Goal: Task Accomplishment & Management: Manage account settings

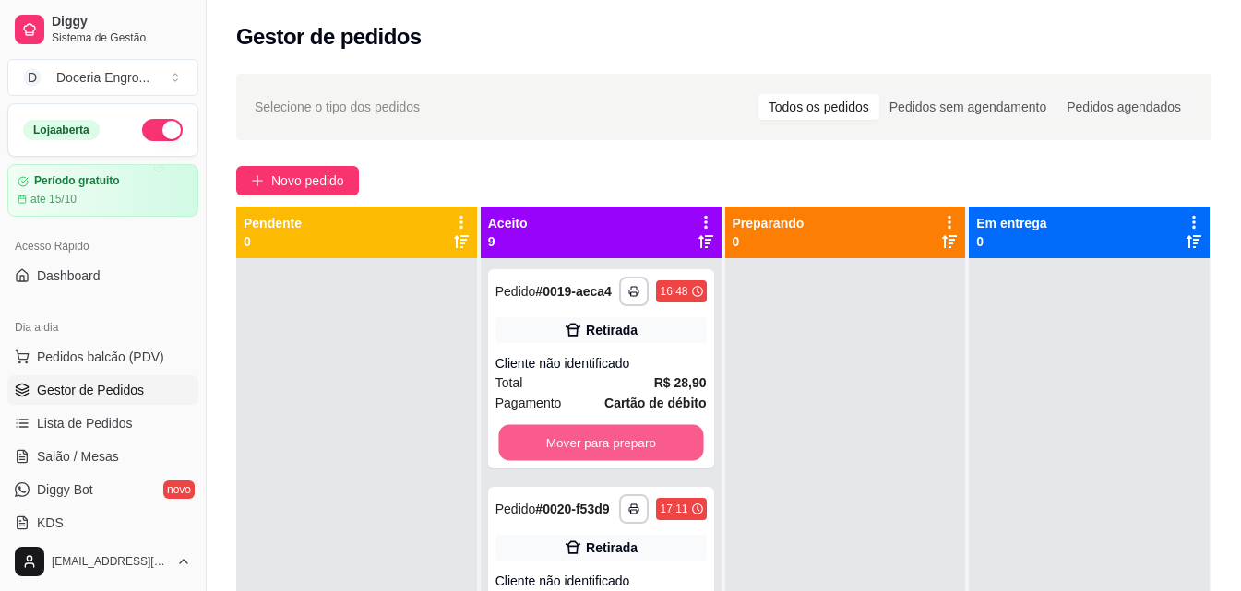
click at [592, 425] on button "Mover para preparo" at bounding box center [600, 443] width 205 height 36
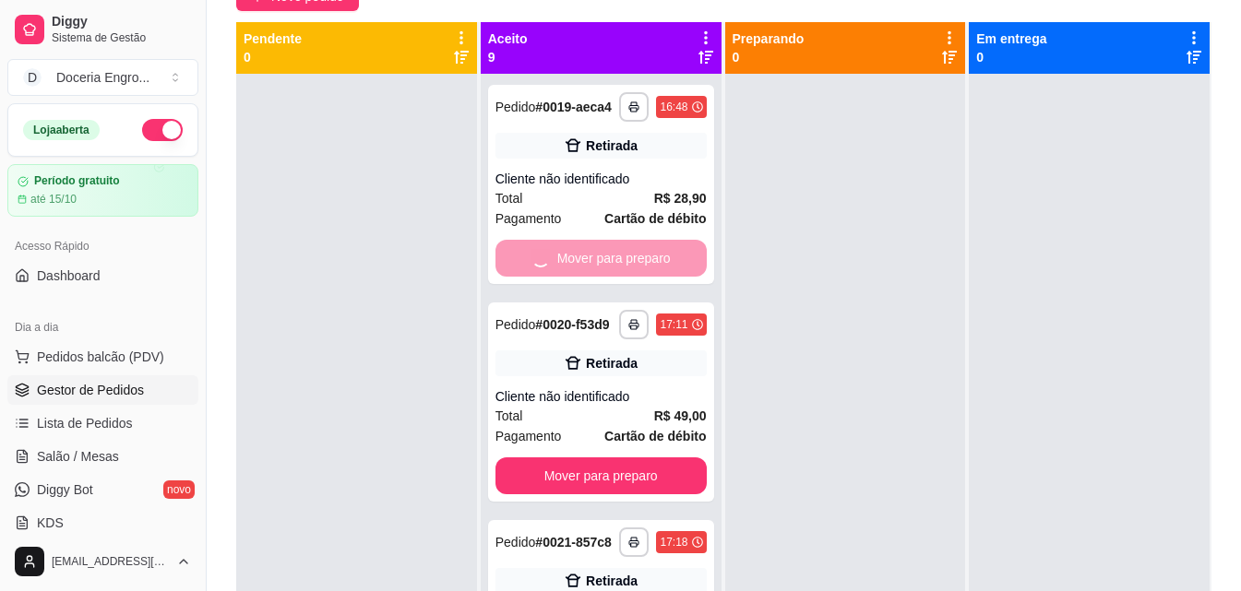
scroll to position [185, 0]
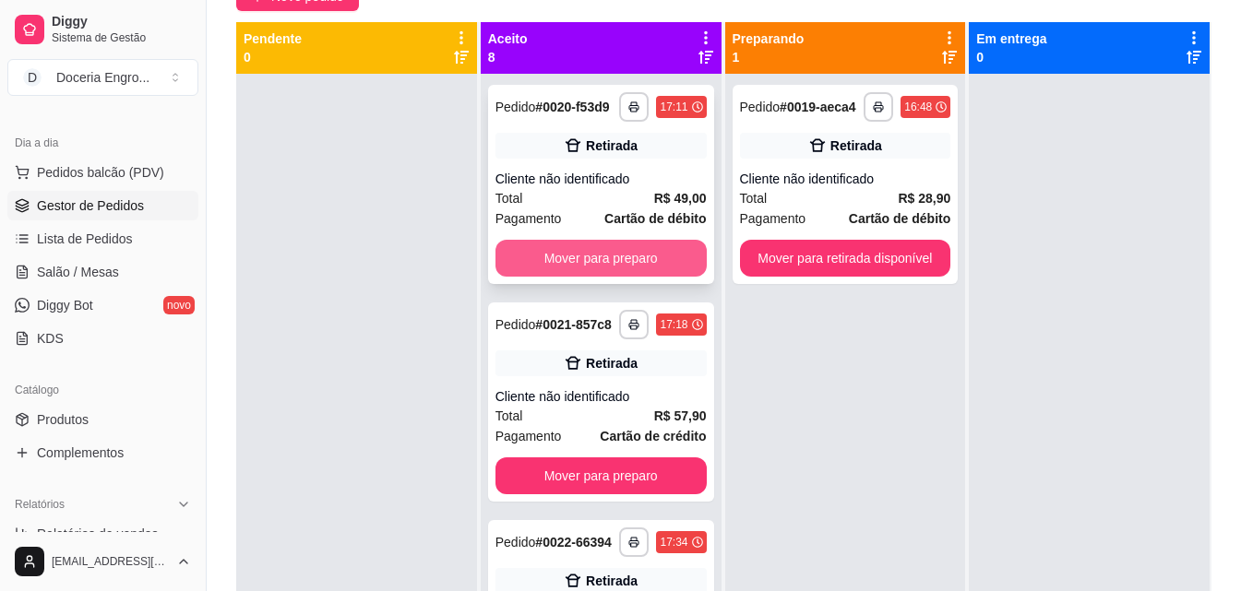
click at [578, 271] on button "Mover para preparo" at bounding box center [600, 258] width 211 height 37
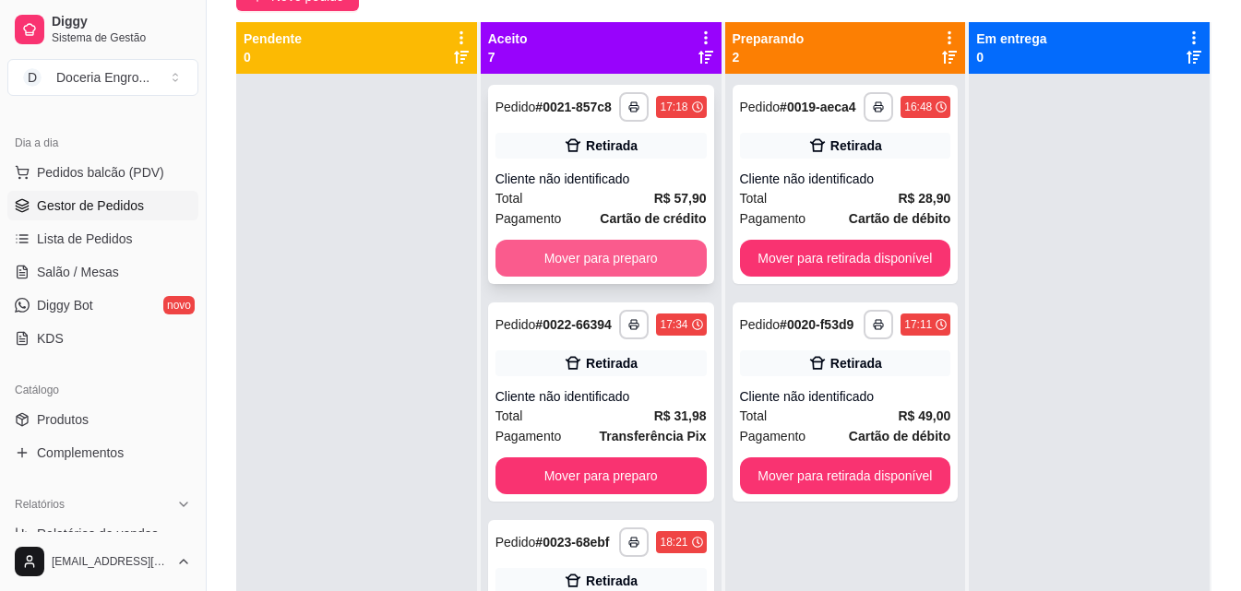
click at [576, 277] on button "Mover para preparo" at bounding box center [600, 258] width 211 height 37
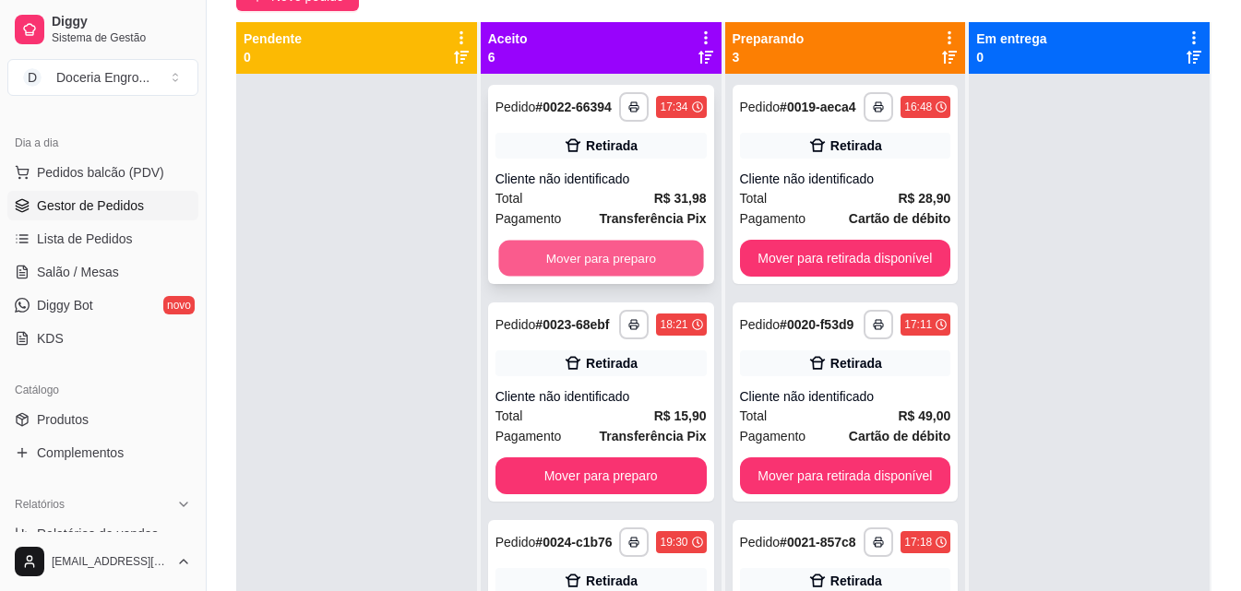
click at [547, 277] on button "Mover para preparo" at bounding box center [600, 259] width 205 height 36
click at [610, 277] on button "Mover para preparo" at bounding box center [600, 259] width 205 height 36
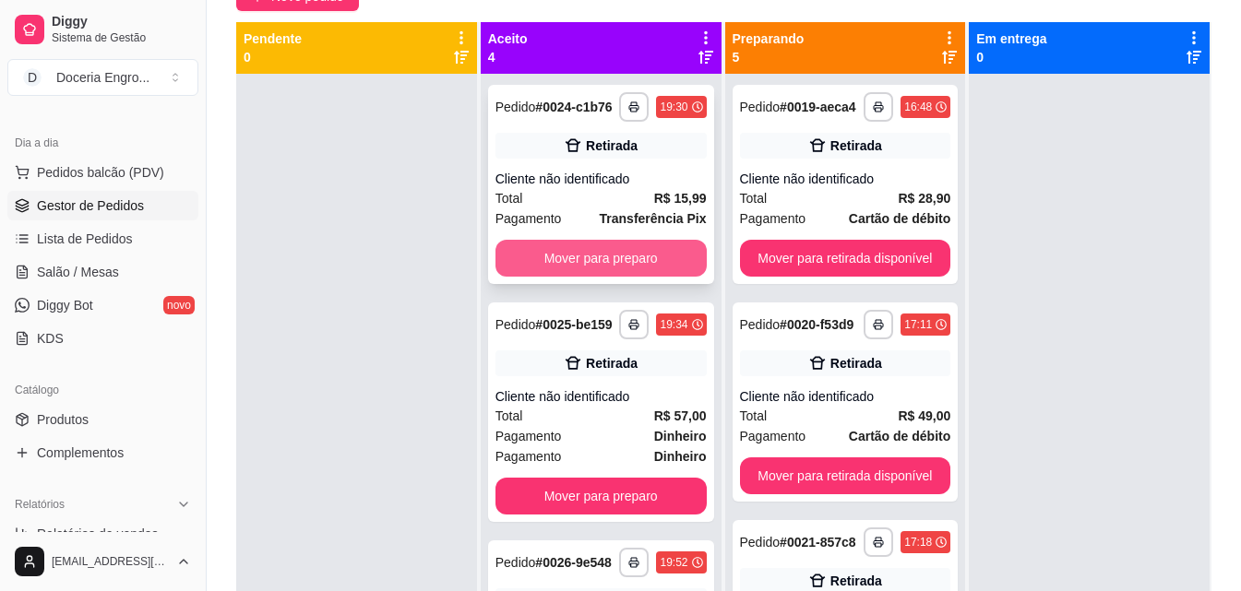
click at [606, 272] on button "Mover para preparo" at bounding box center [600, 258] width 211 height 37
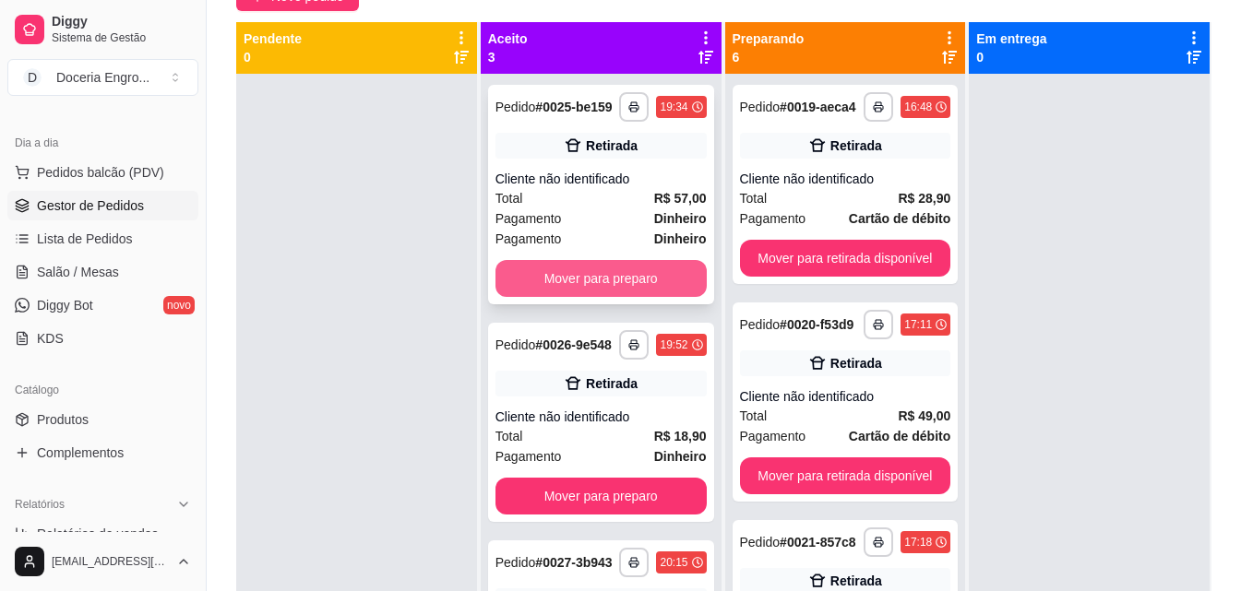
click at [601, 290] on button "Mover para preparo" at bounding box center [600, 278] width 211 height 37
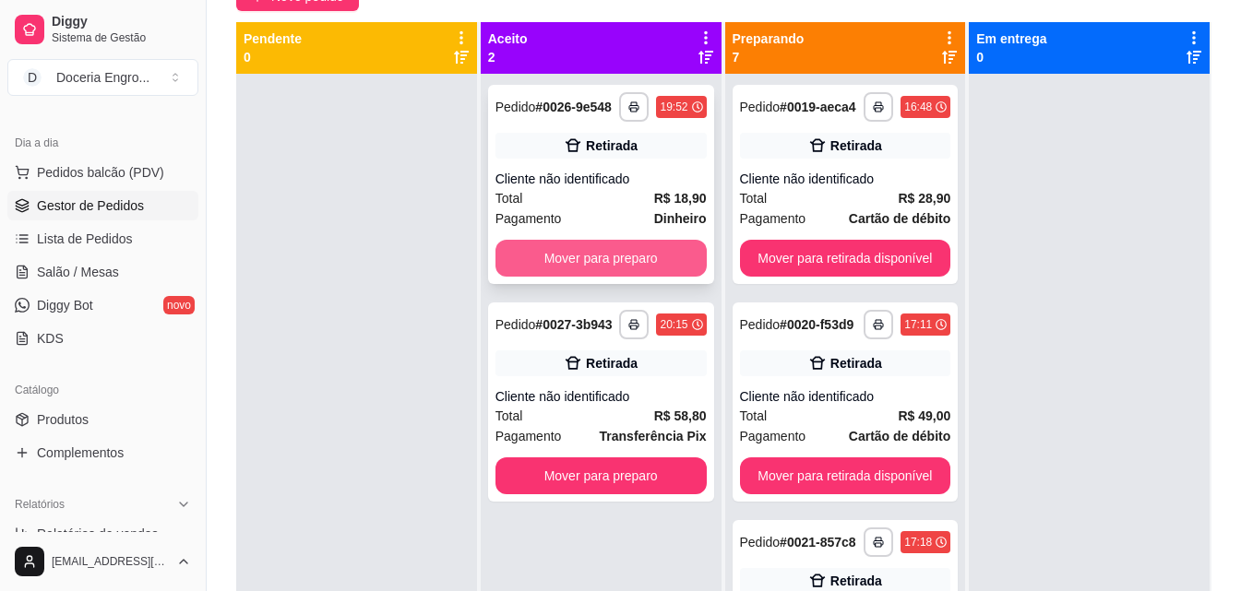
click at [614, 272] on button "Mover para preparo" at bounding box center [600, 258] width 211 height 37
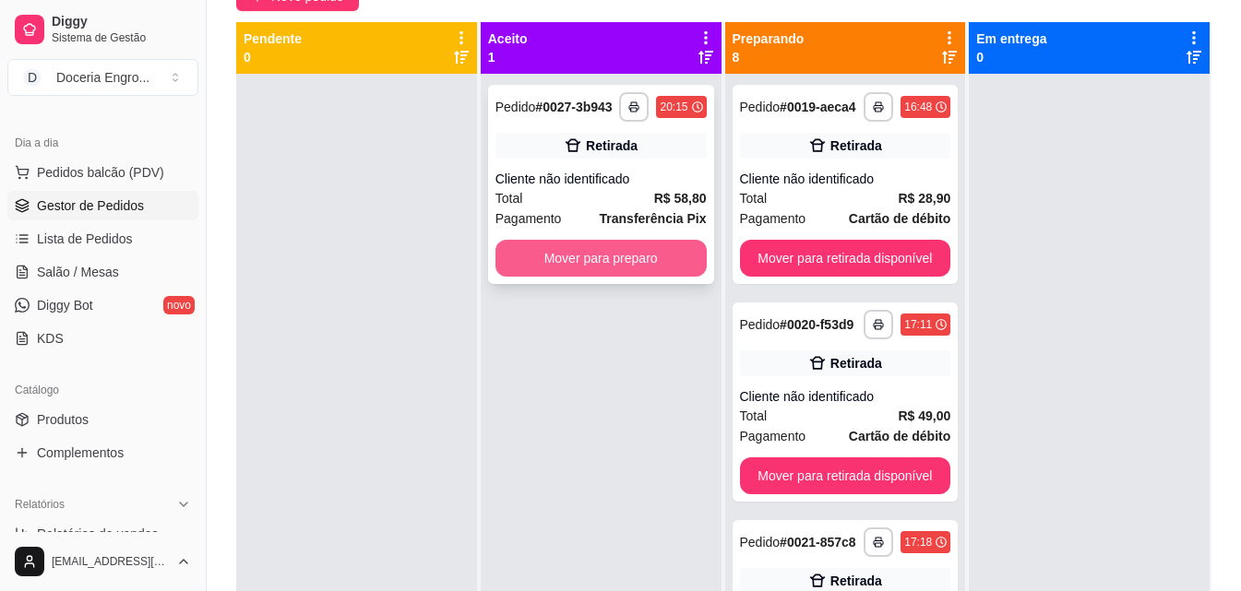
click at [596, 277] on button "Mover para preparo" at bounding box center [600, 258] width 211 height 37
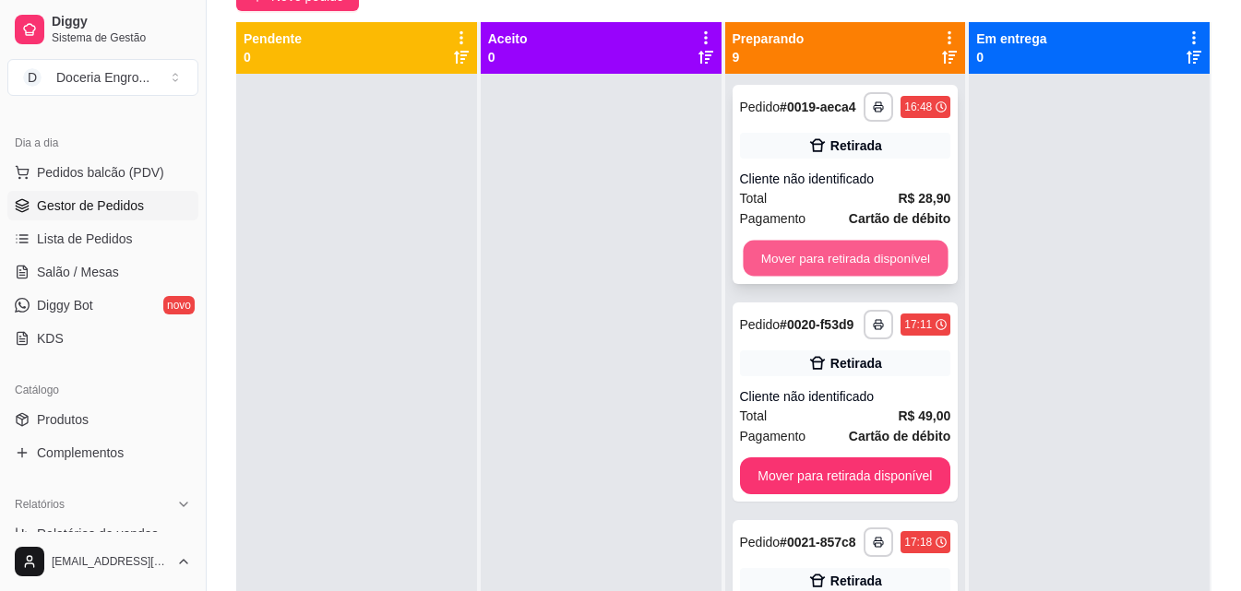
click at [825, 254] on button "Mover para retirada disponível" at bounding box center [845, 259] width 205 height 36
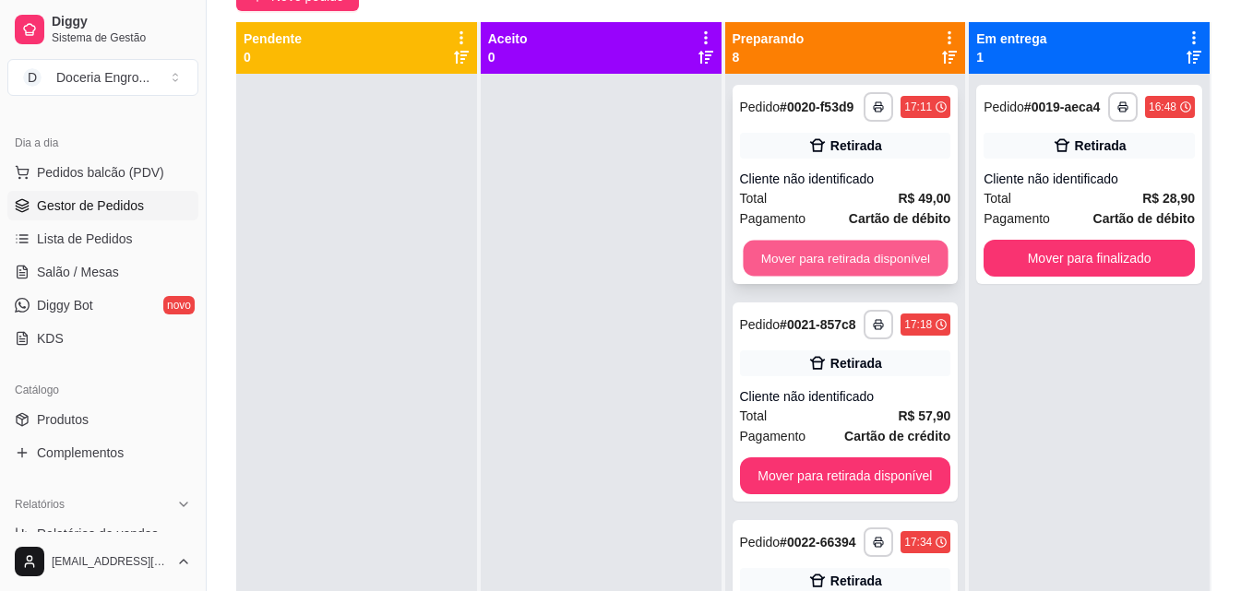
click at [854, 250] on button "Mover para retirada disponível" at bounding box center [845, 259] width 205 height 36
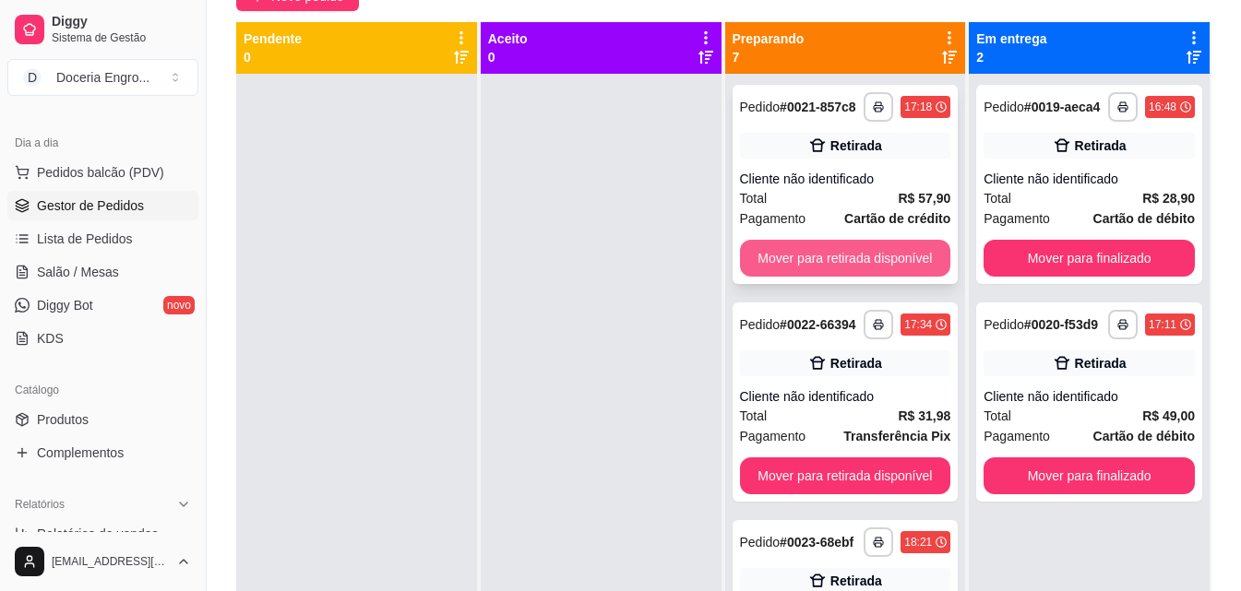
click at [843, 247] on button "Mover para retirada disponível" at bounding box center [845, 258] width 211 height 37
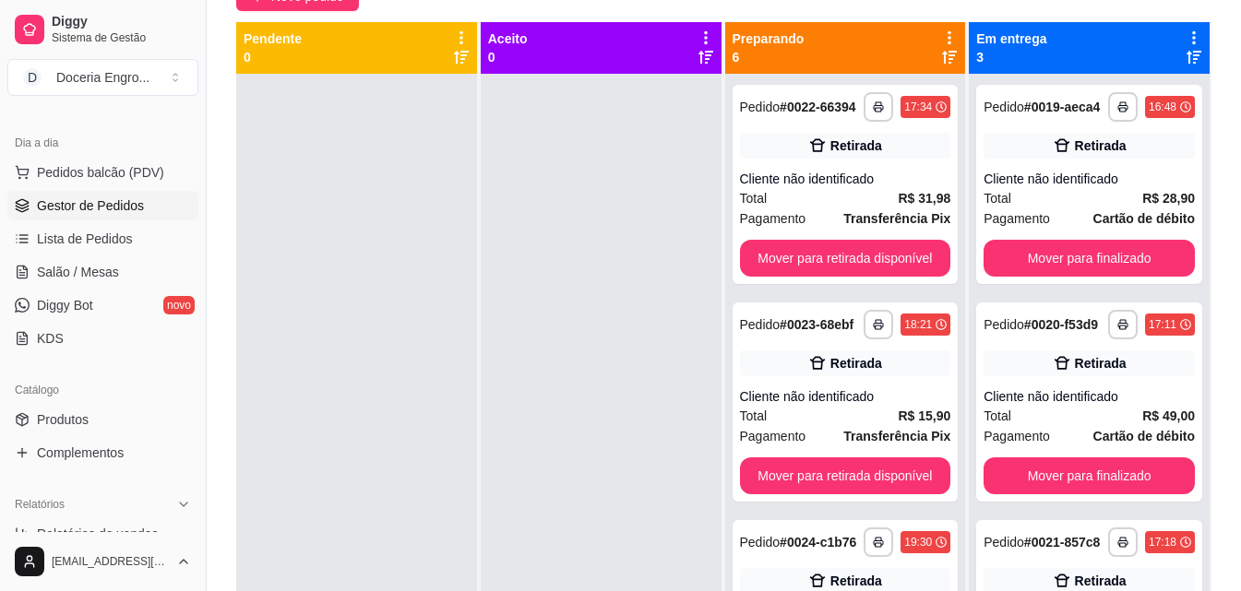
click at [843, 247] on div "**********" at bounding box center [846, 184] width 226 height 199
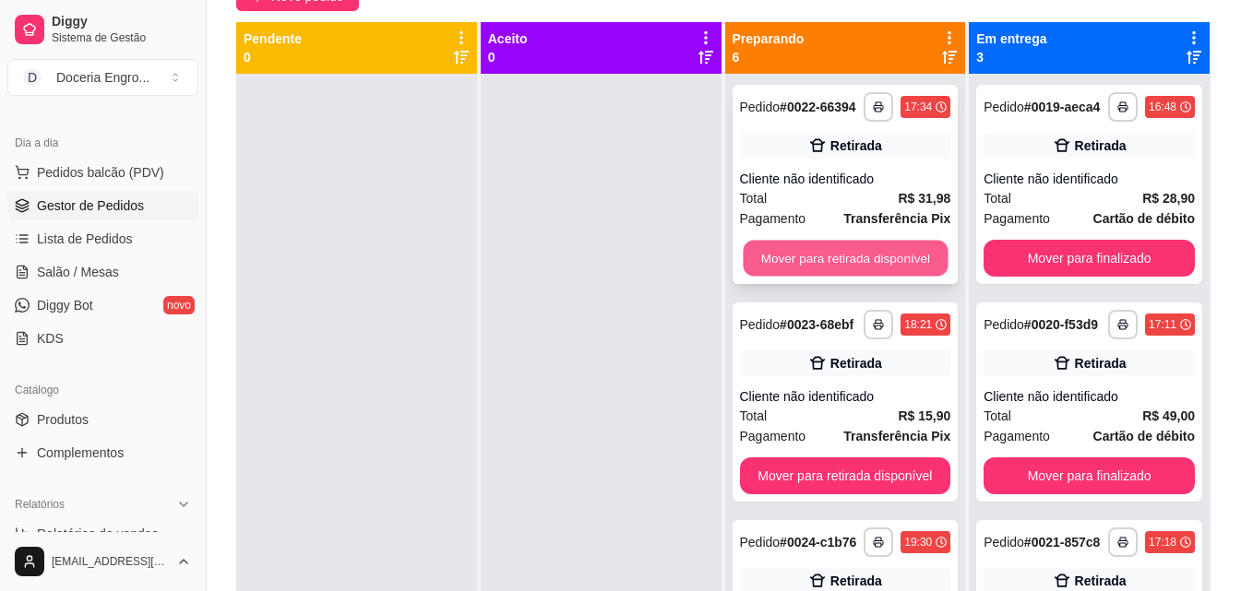
click at [852, 271] on button "Mover para retirada disponível" at bounding box center [845, 259] width 205 height 36
click at [844, 261] on button "Mover para retirada disponível" at bounding box center [845, 258] width 211 height 37
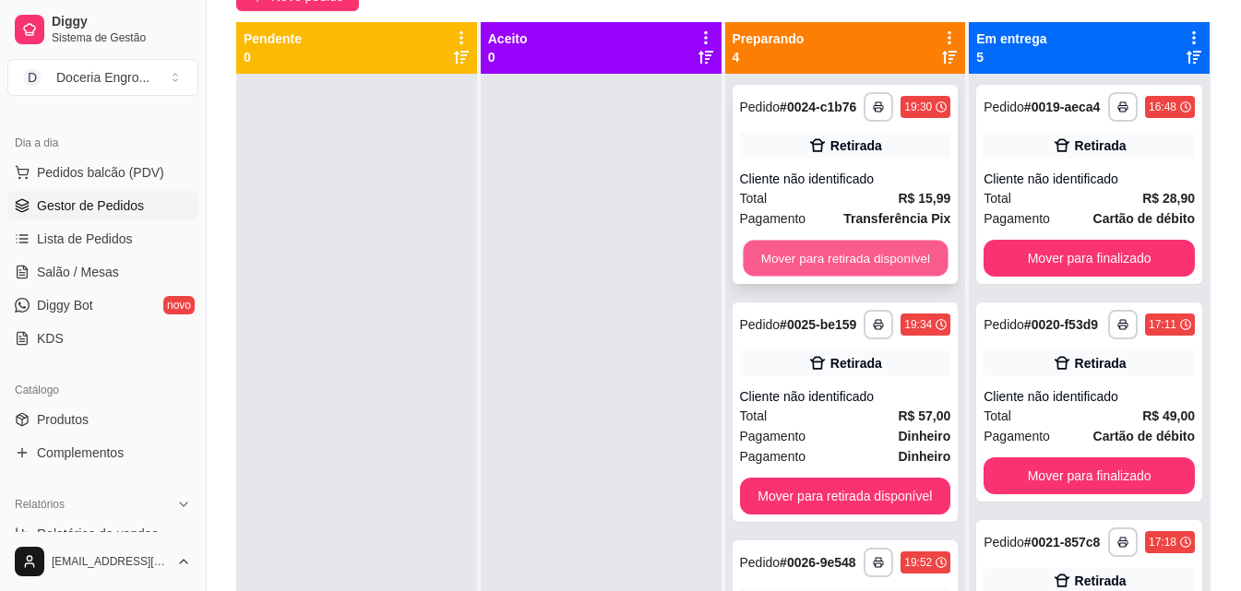
click at [825, 252] on button "Mover para retirada disponível" at bounding box center [845, 259] width 205 height 36
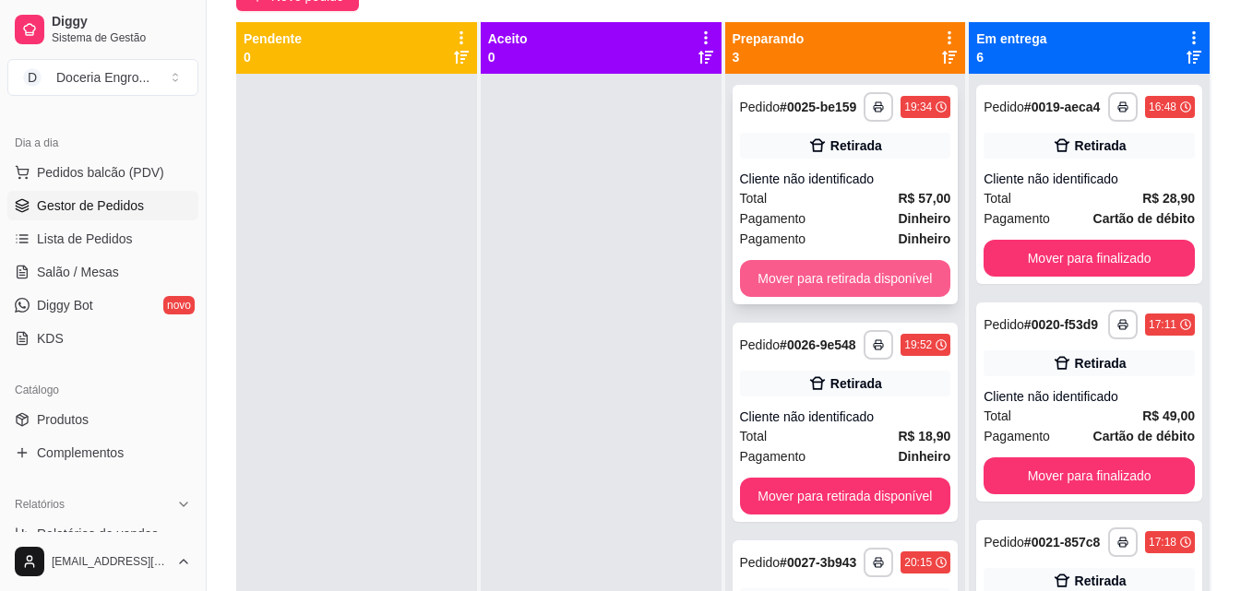
click at [835, 283] on button "Mover para retirada disponível" at bounding box center [845, 278] width 211 height 37
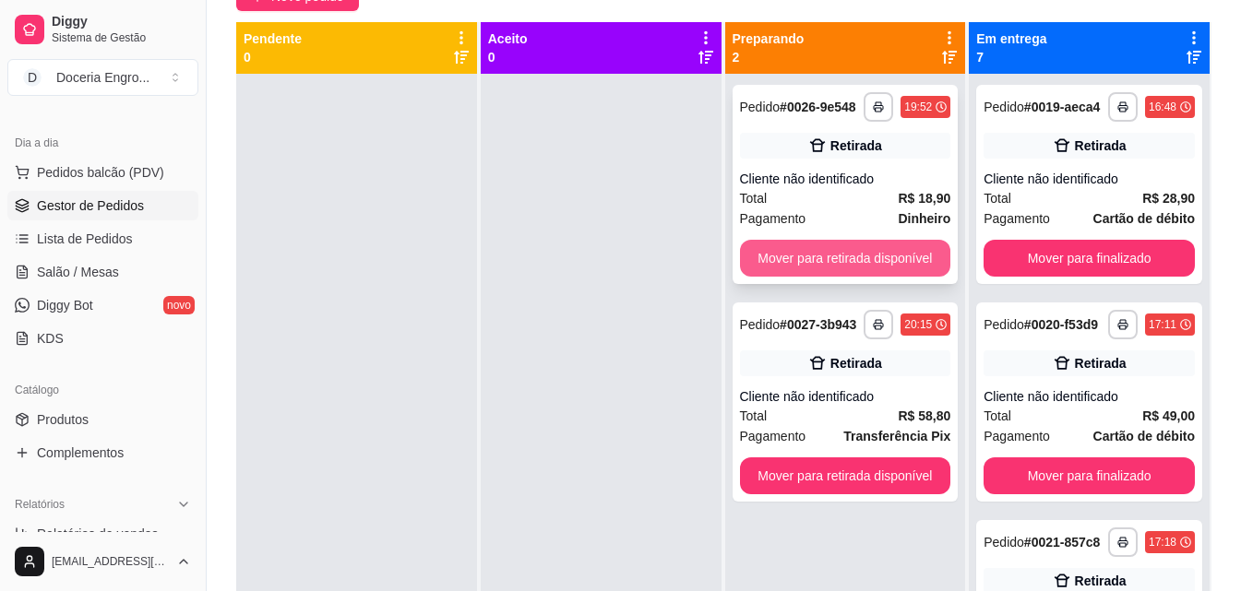
click at [830, 260] on button "Mover para retirada disponível" at bounding box center [845, 258] width 211 height 37
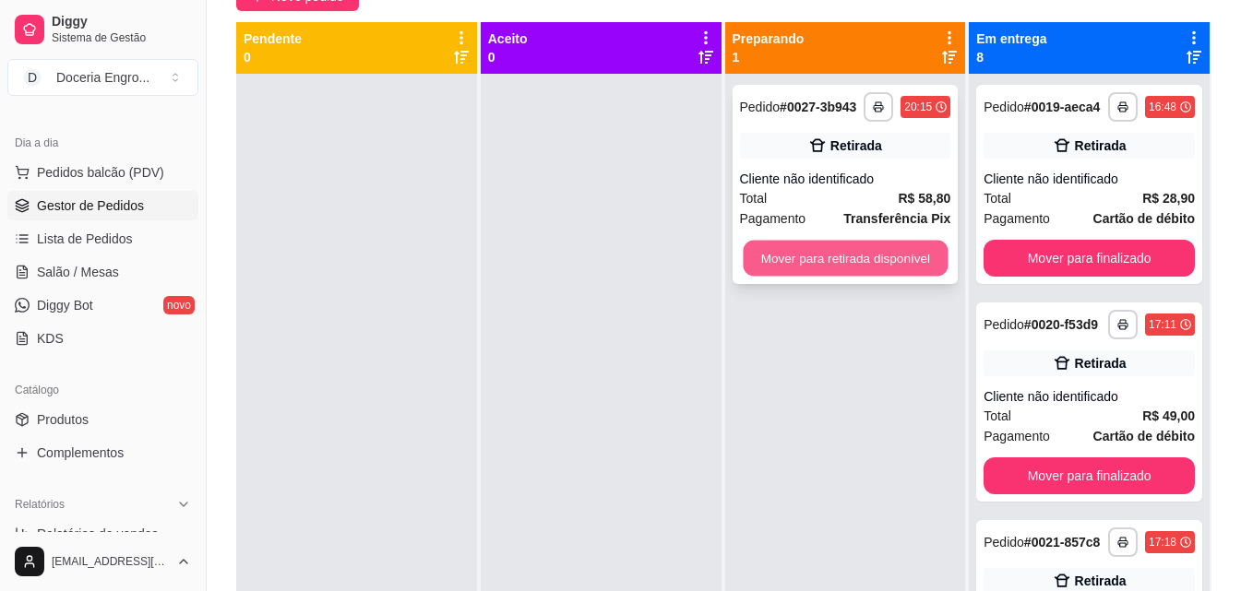
click at [848, 256] on button "Mover para retirada disponível" at bounding box center [845, 259] width 205 height 36
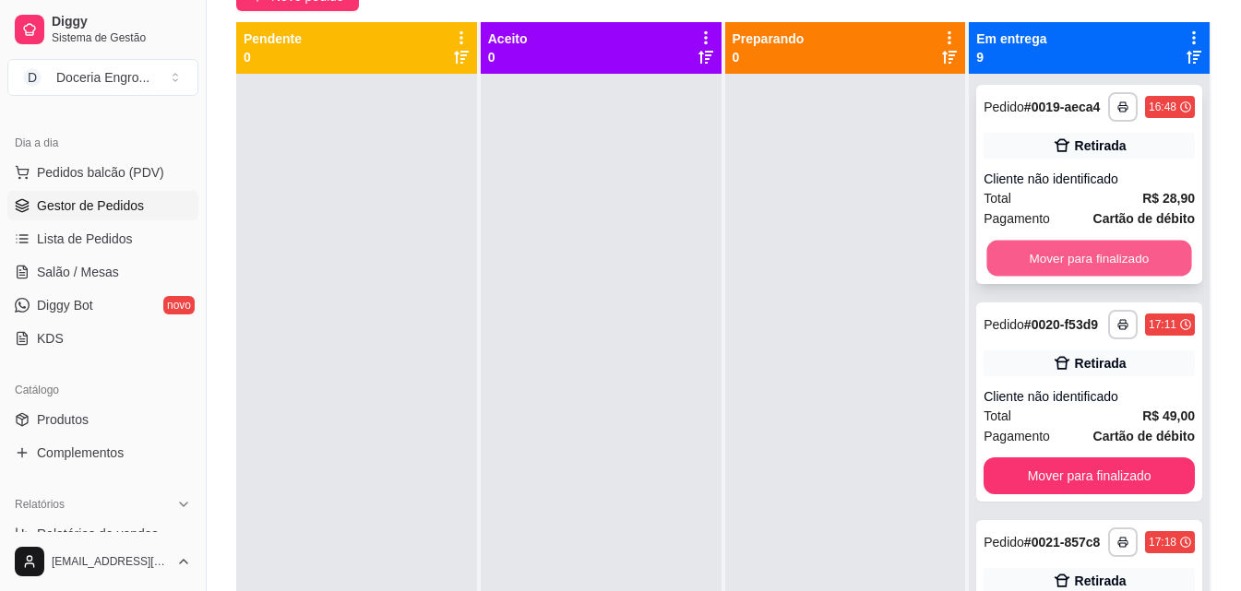
click at [1065, 276] on button "Mover para finalizado" at bounding box center [1089, 259] width 205 height 36
click at [1060, 271] on button "Mover para finalizado" at bounding box center [1089, 258] width 211 height 37
click at [1065, 275] on button "Mover para finalizado" at bounding box center [1089, 259] width 205 height 36
click at [1032, 274] on button "Mover para finalizado" at bounding box center [1089, 258] width 211 height 37
click at [1086, 273] on button "Mover para finalizado" at bounding box center [1089, 258] width 211 height 37
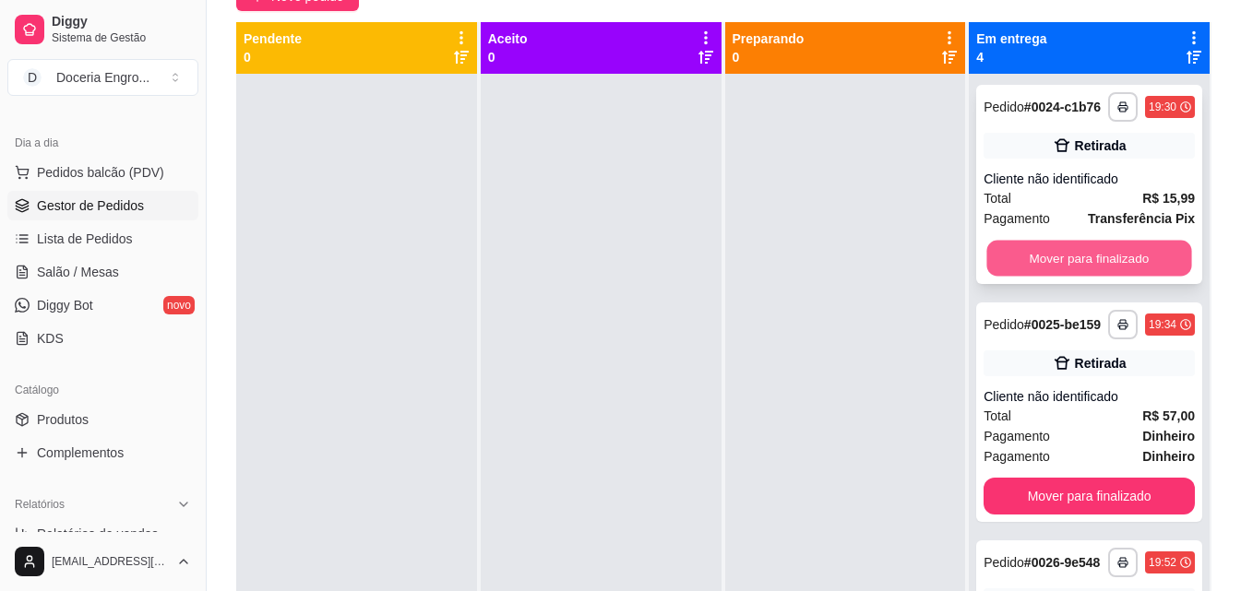
click at [1075, 269] on button "Mover para finalizado" at bounding box center [1089, 259] width 205 height 36
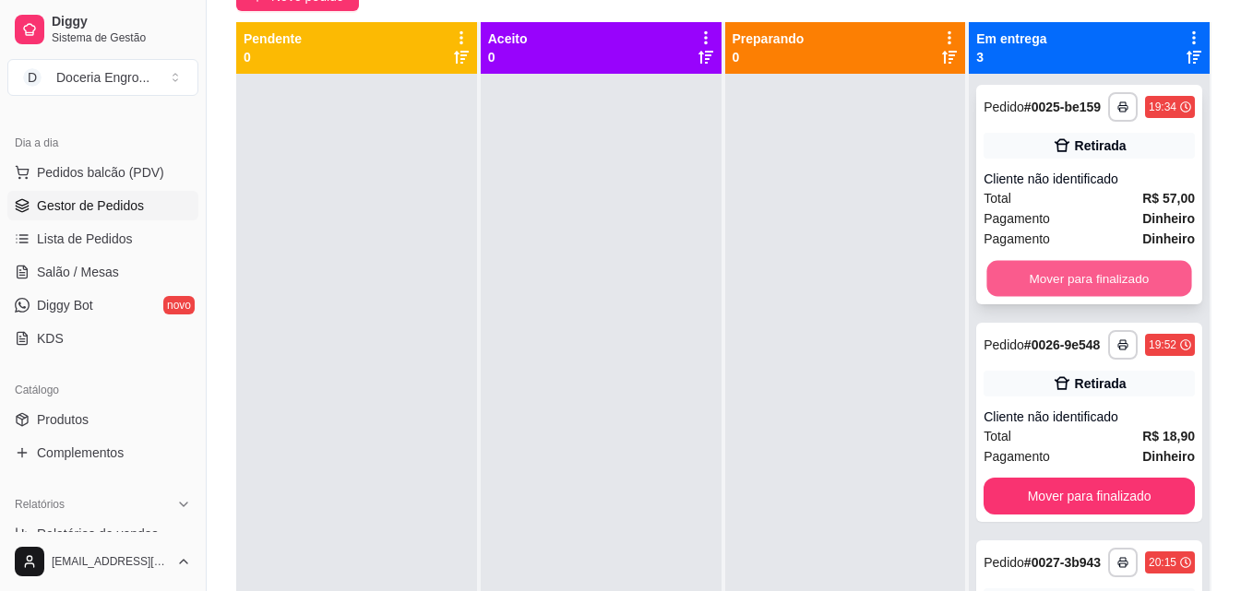
click at [1079, 293] on button "Mover para finalizado" at bounding box center [1089, 279] width 205 height 36
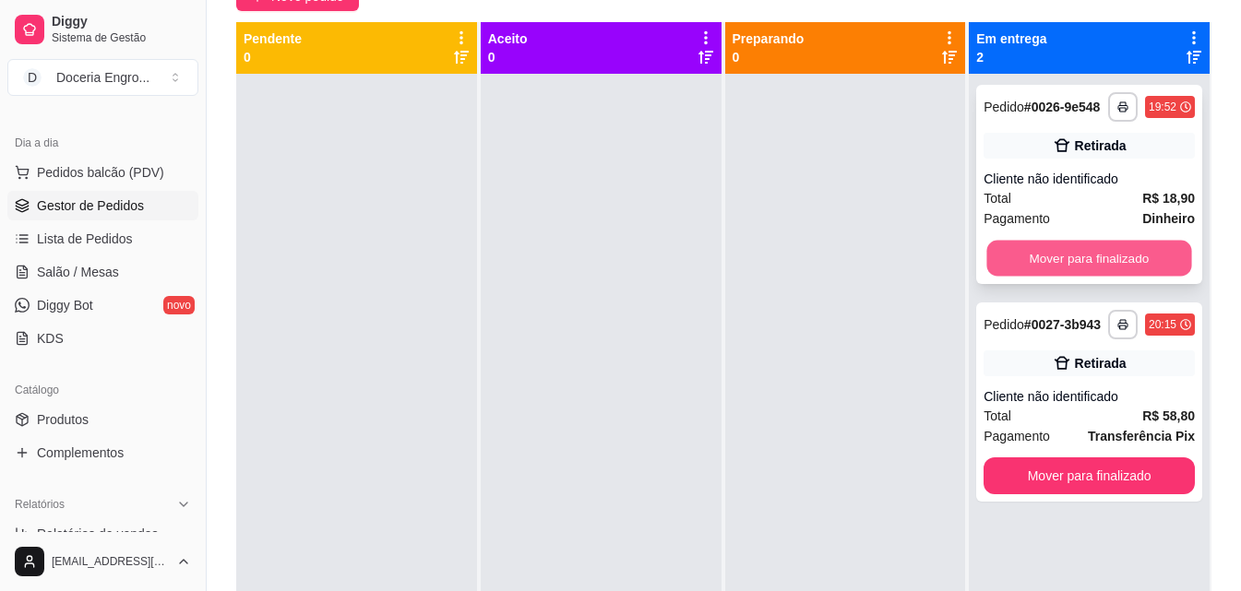
click at [1064, 248] on button "Mover para finalizado" at bounding box center [1089, 259] width 205 height 36
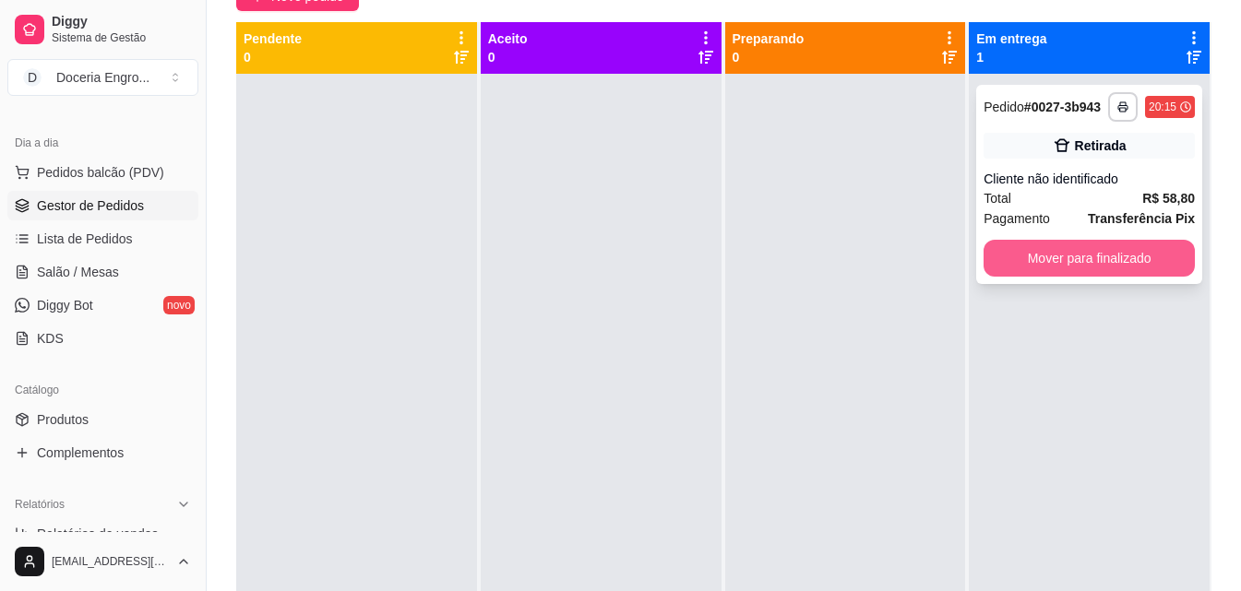
click at [1068, 256] on button "Mover para finalizado" at bounding box center [1089, 258] width 211 height 37
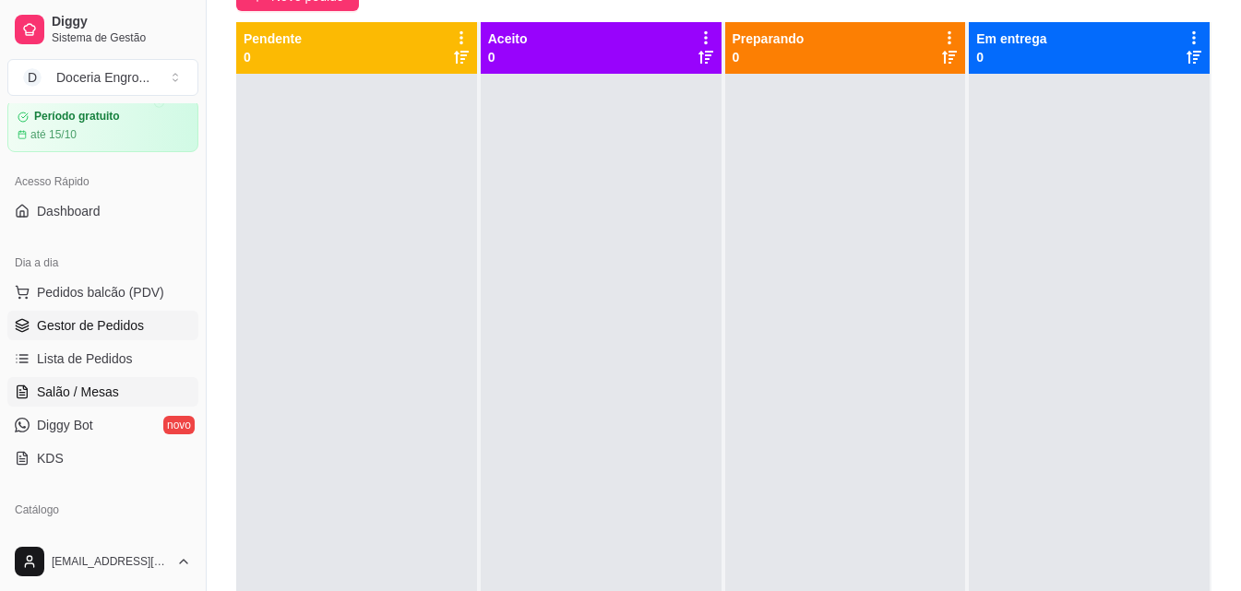
scroll to position [0, 0]
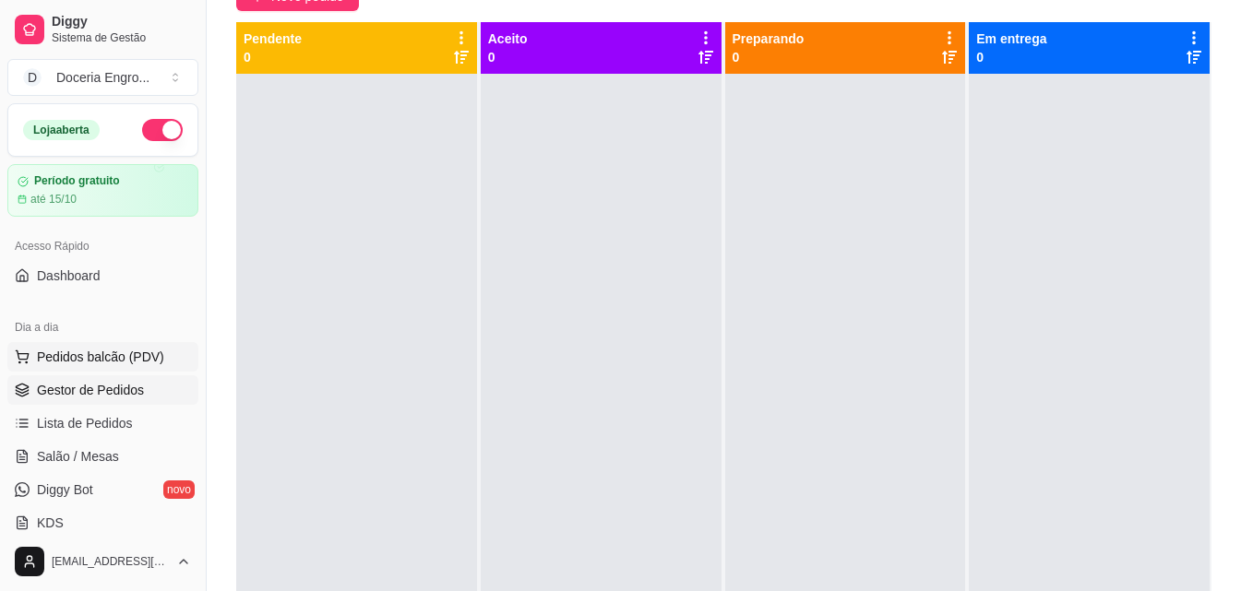
click at [131, 362] on span "Pedidos balcão (PDV)" at bounding box center [100, 357] width 127 height 18
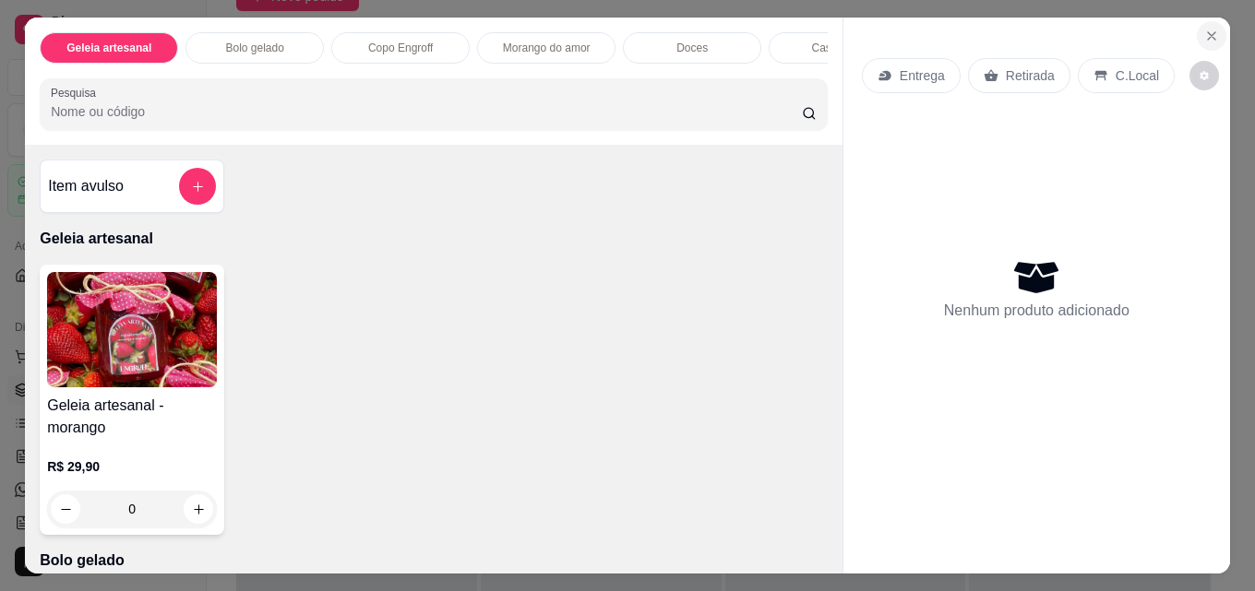
click at [1208, 32] on icon "Close" at bounding box center [1211, 35] width 7 height 7
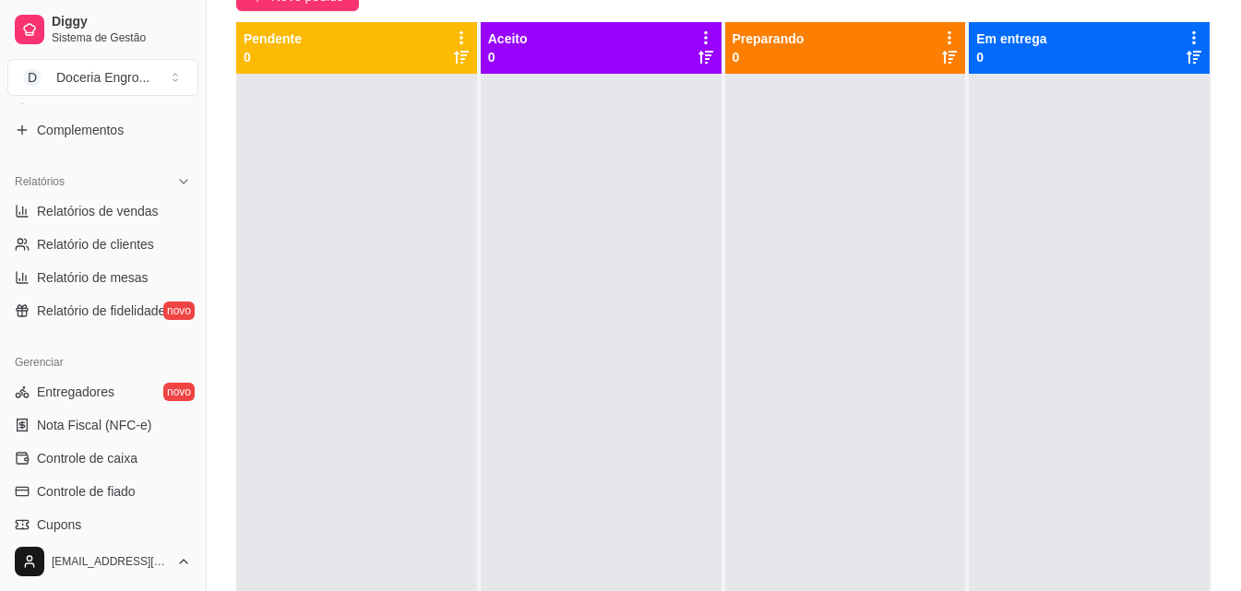
scroll to position [554, 0]
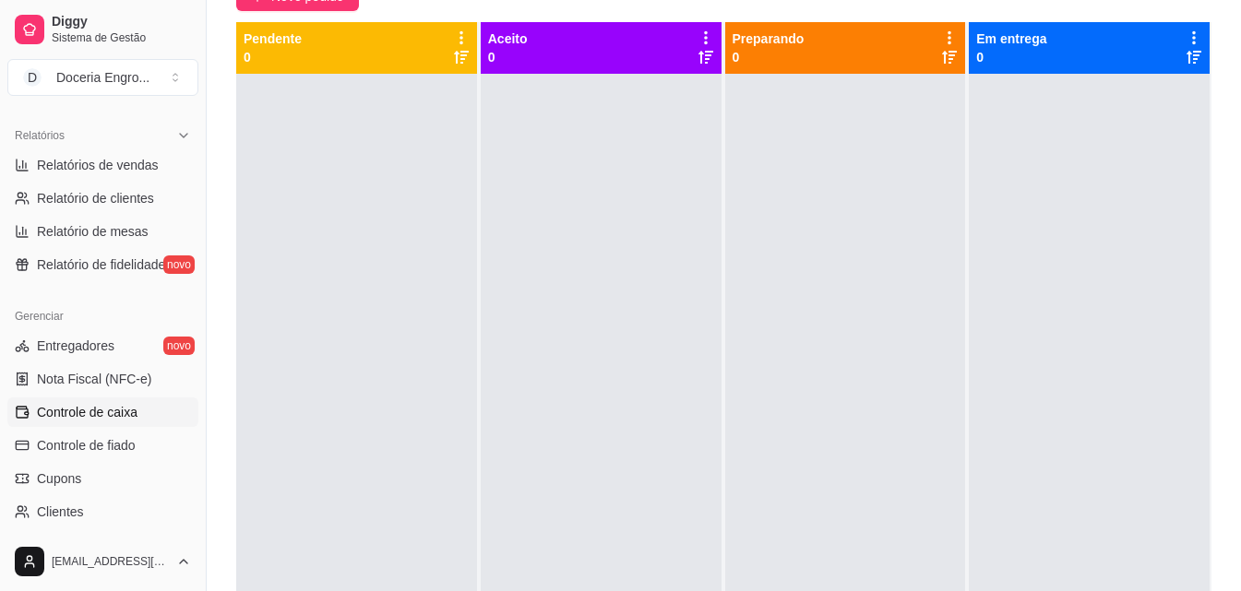
click at [113, 409] on span "Controle de caixa" at bounding box center [87, 412] width 101 height 18
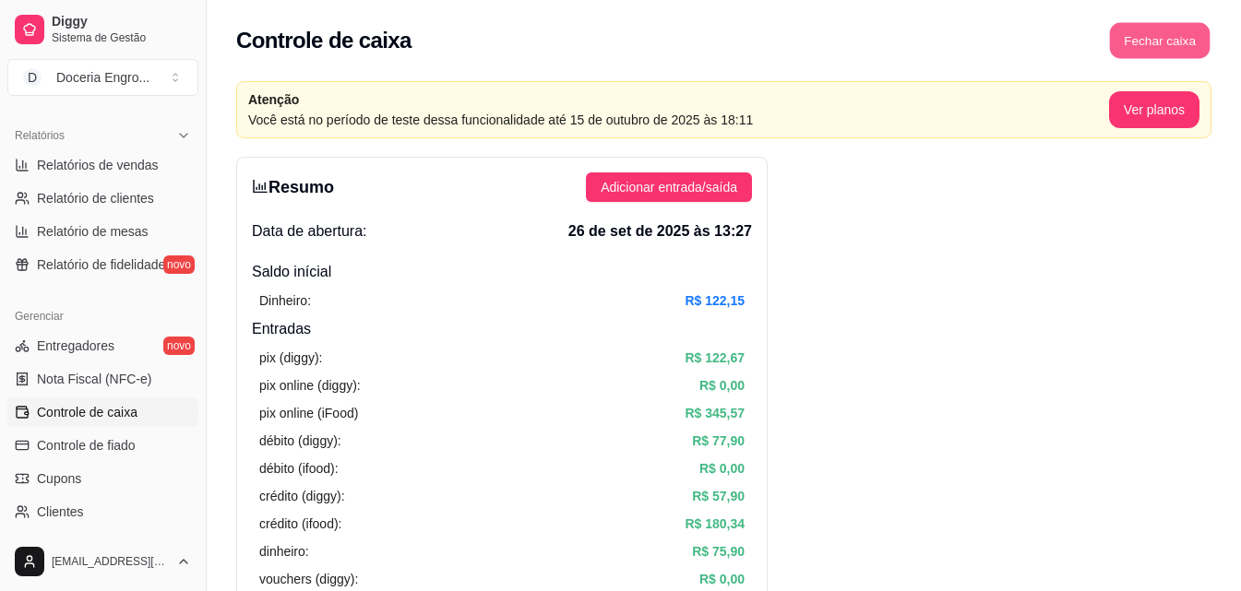
click at [1141, 30] on button "Fechar caixa" at bounding box center [1160, 41] width 101 height 36
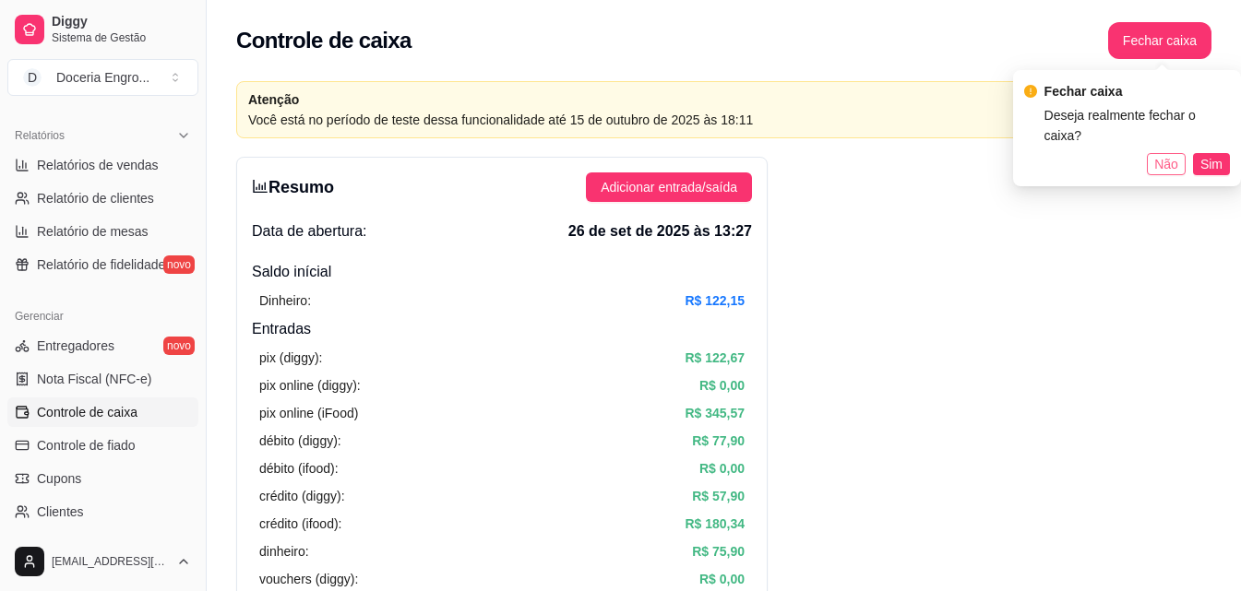
drag, startPoint x: 1173, startPoint y: 145, endPoint x: 1155, endPoint y: 151, distance: 18.7
click at [1173, 154] on span "Não" at bounding box center [1166, 164] width 24 height 20
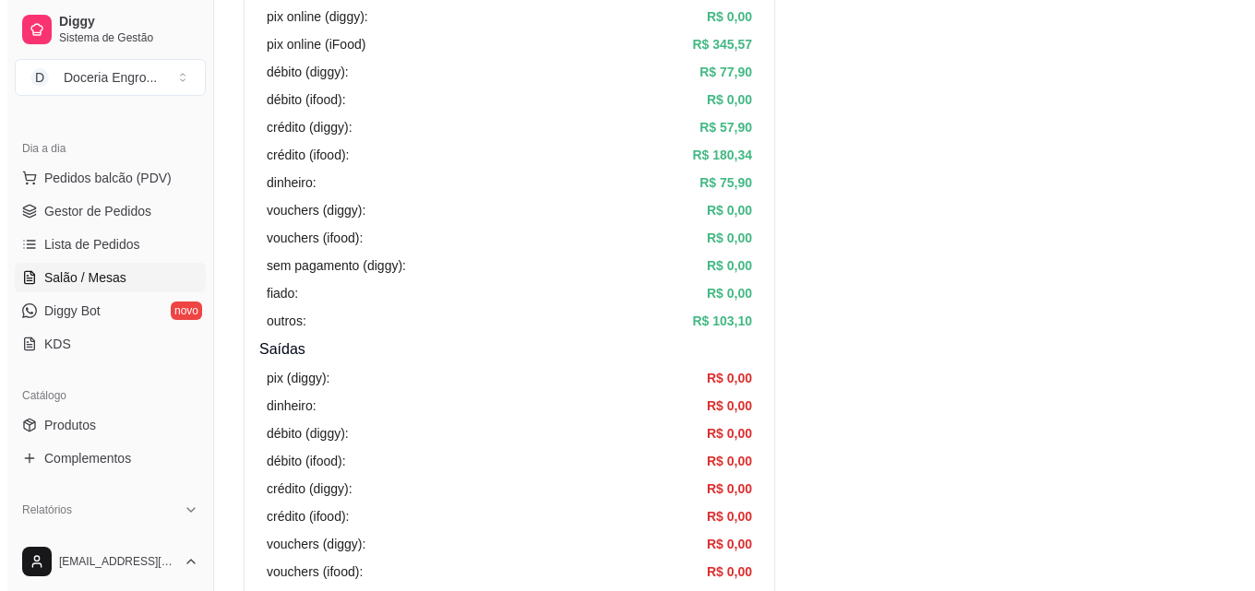
scroll to position [185, 0]
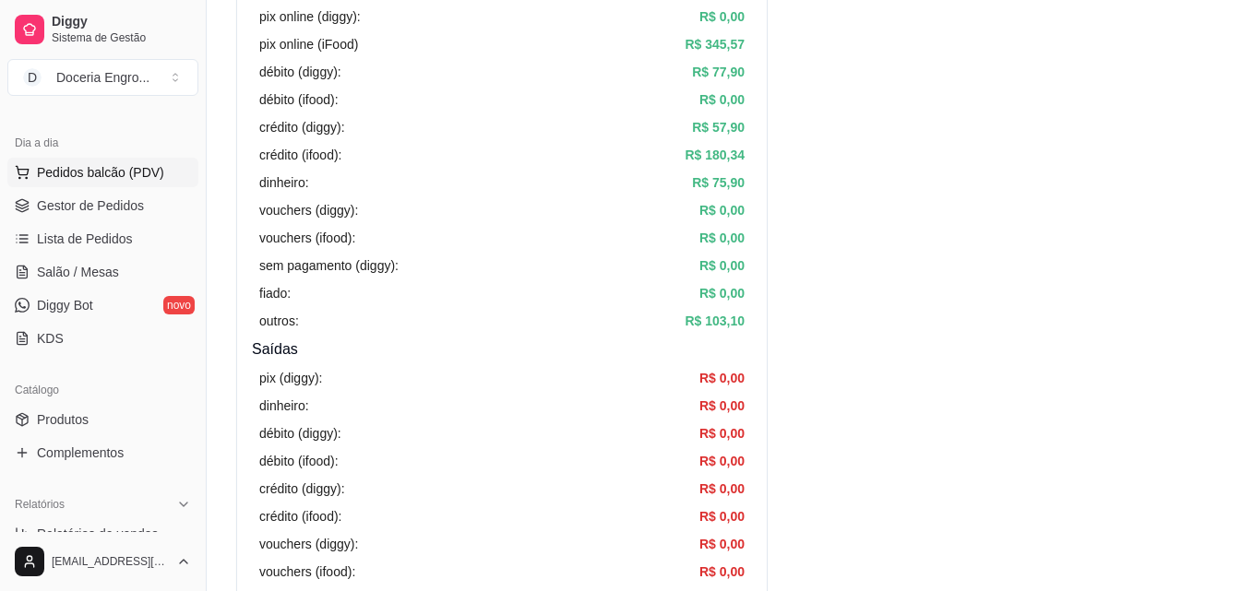
click at [130, 167] on span "Pedidos balcão (PDV)" at bounding box center [100, 172] width 127 height 18
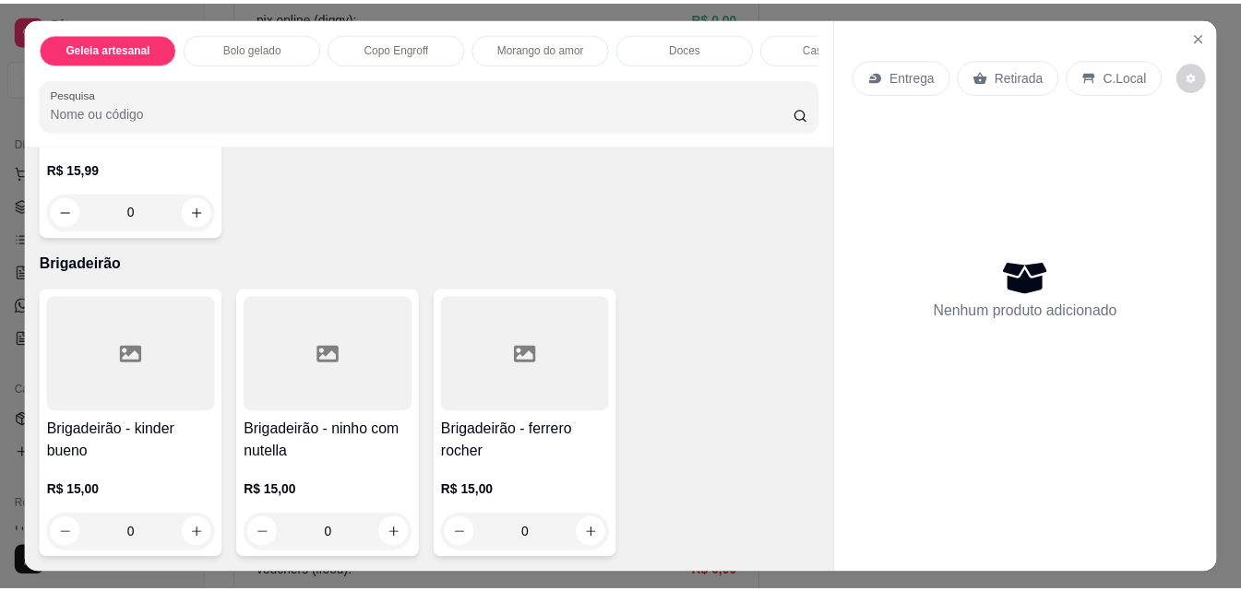
scroll to position [4152, 0]
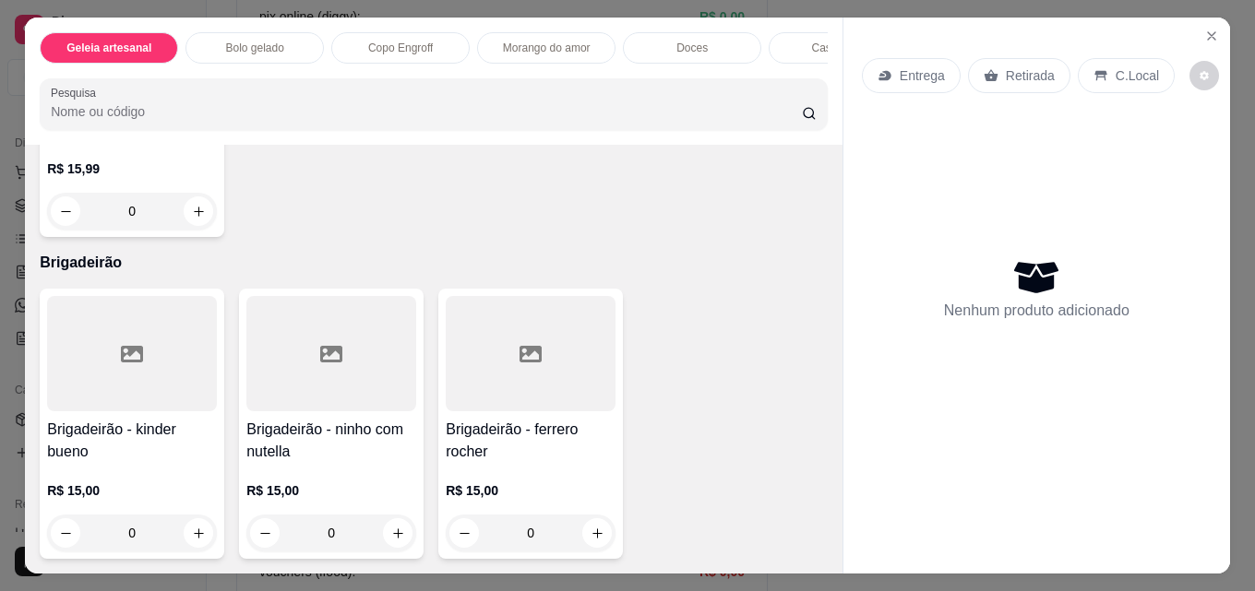
type input "1"
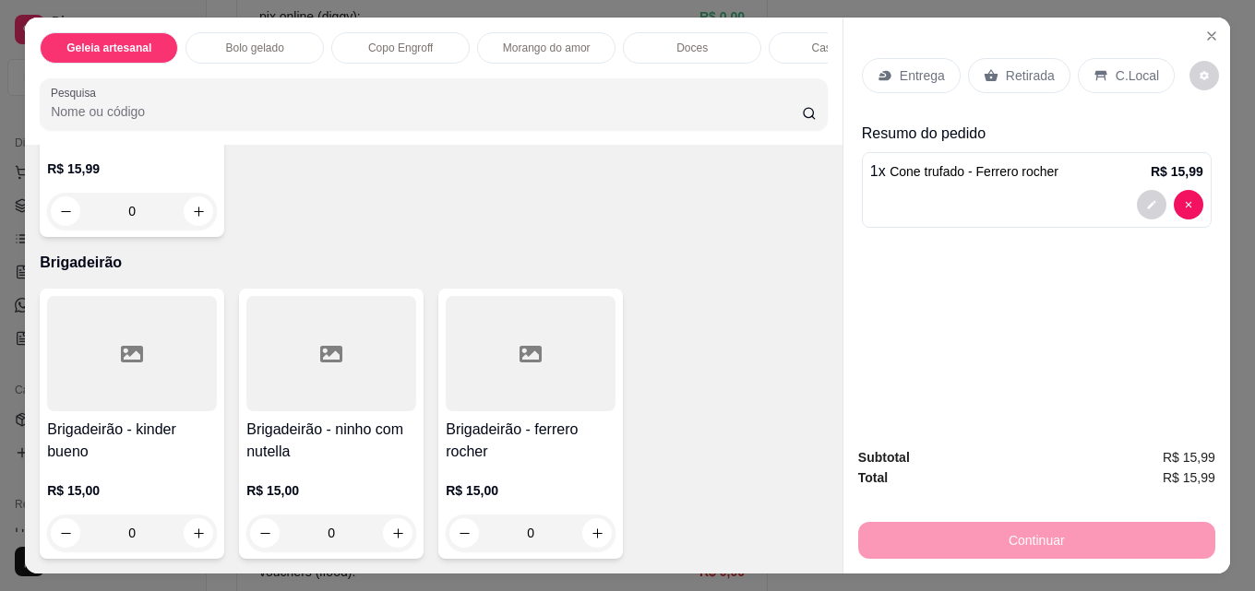
click at [1019, 66] on p "Retirada" at bounding box center [1030, 75] width 49 height 18
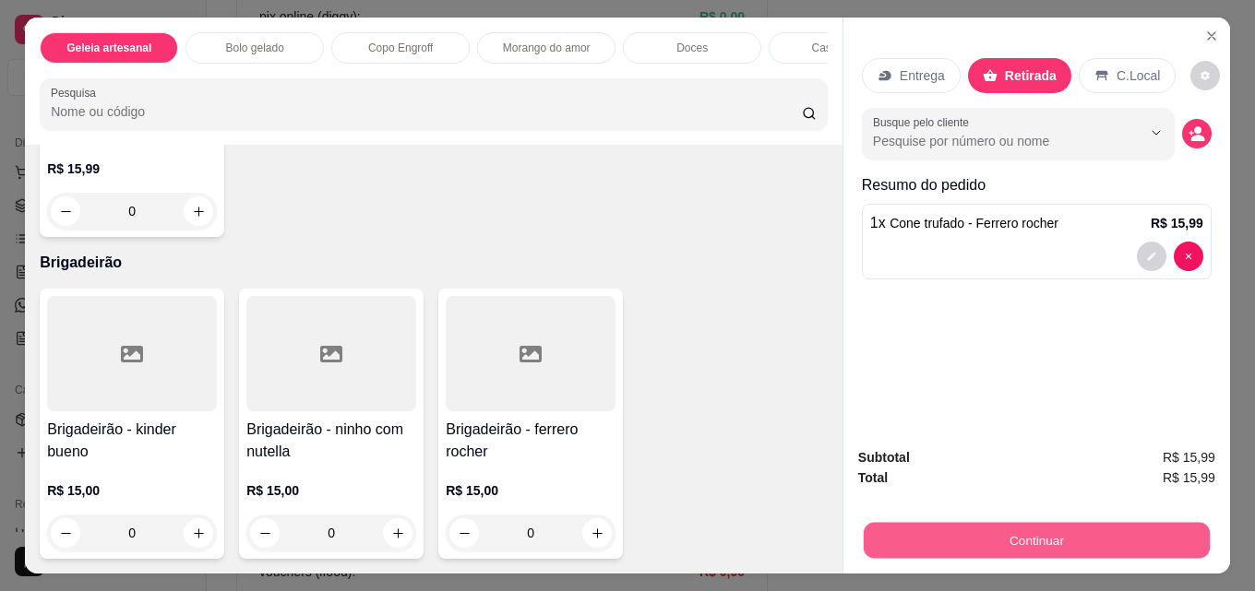
click at [996, 534] on button "Continuar" at bounding box center [1037, 540] width 346 height 36
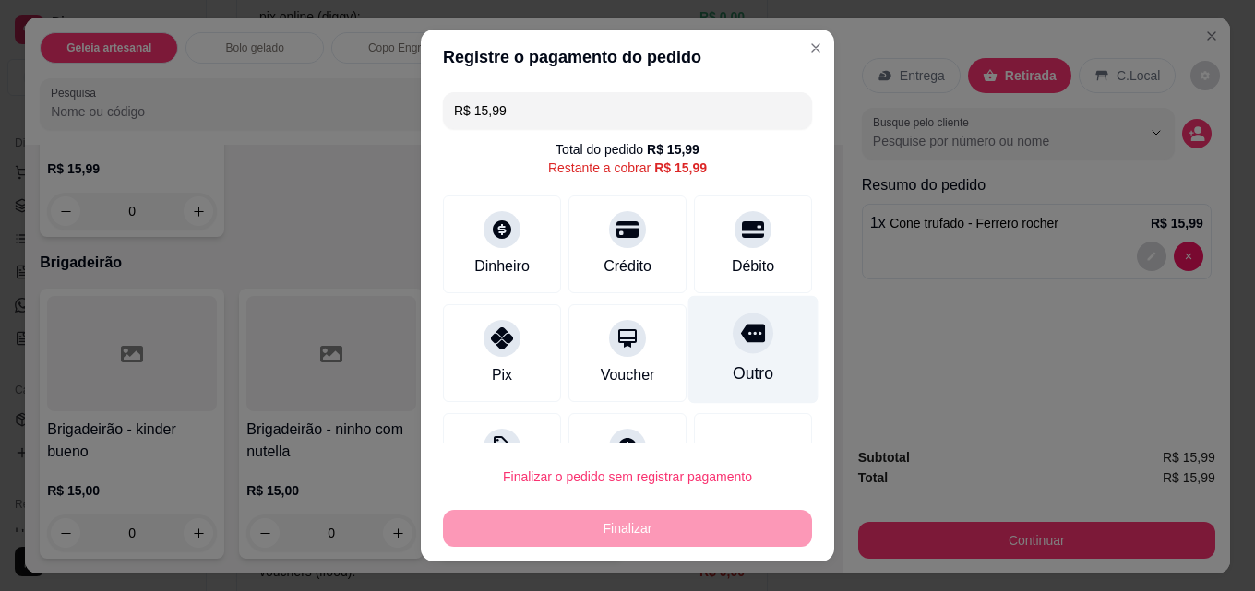
drag, startPoint x: 715, startPoint y: 239, endPoint x: 712, endPoint y: 363, distance: 123.7
click at [734, 239] on div at bounding box center [752, 229] width 37 height 37
type input "R$ 0,00"
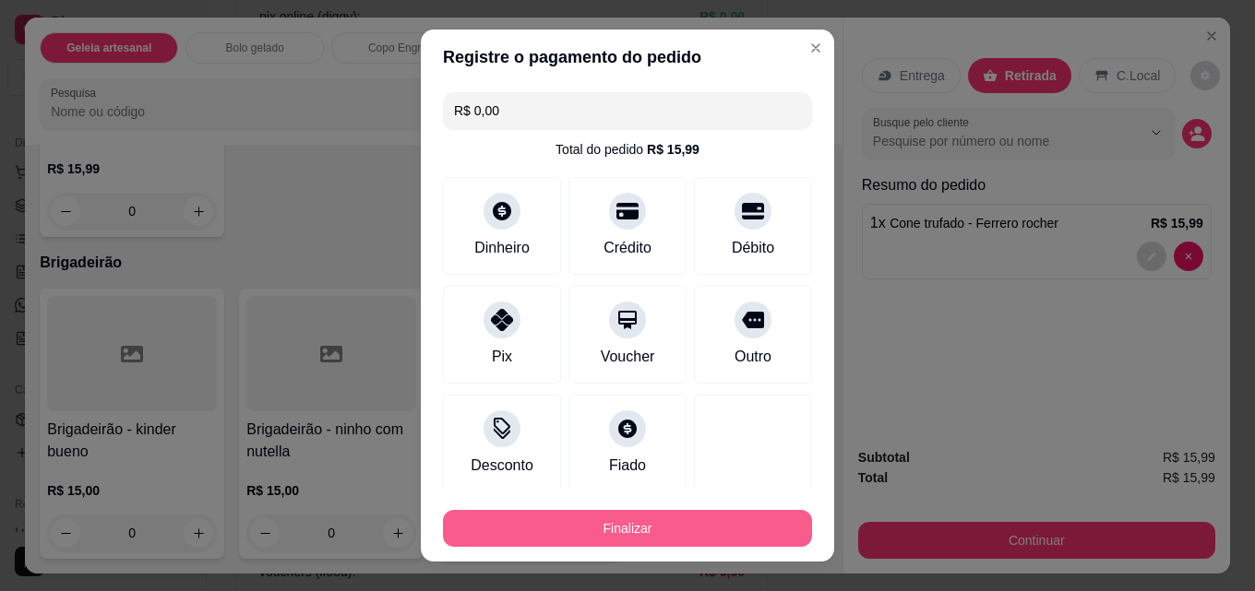
click at [688, 521] on button "Finalizar" at bounding box center [627, 528] width 369 height 37
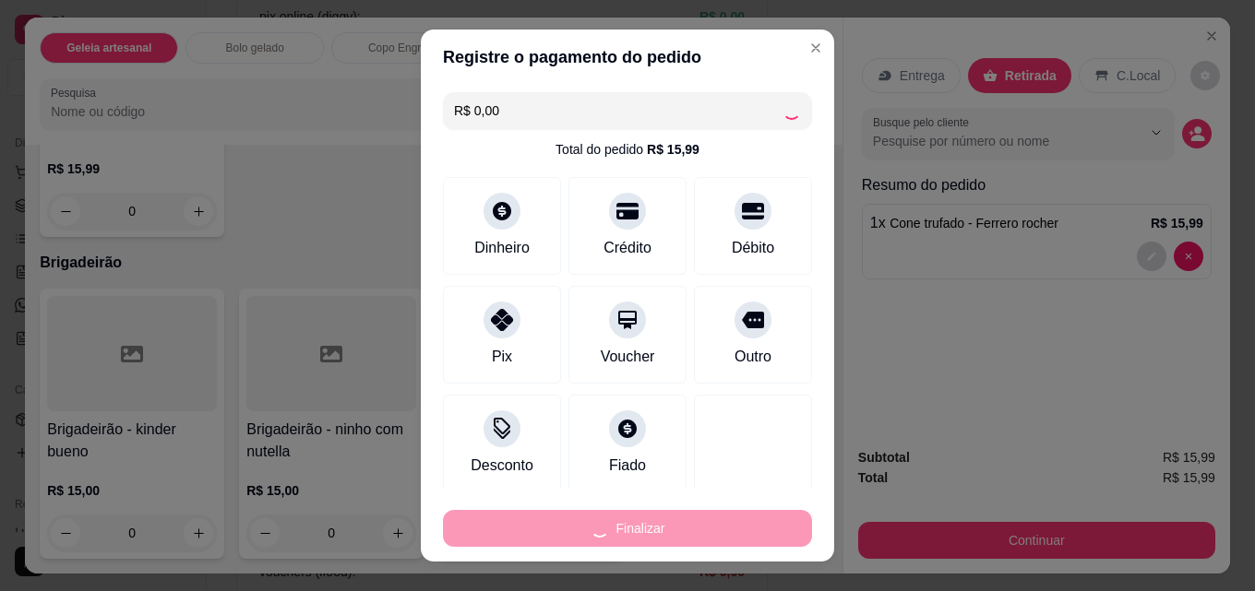
type input "0"
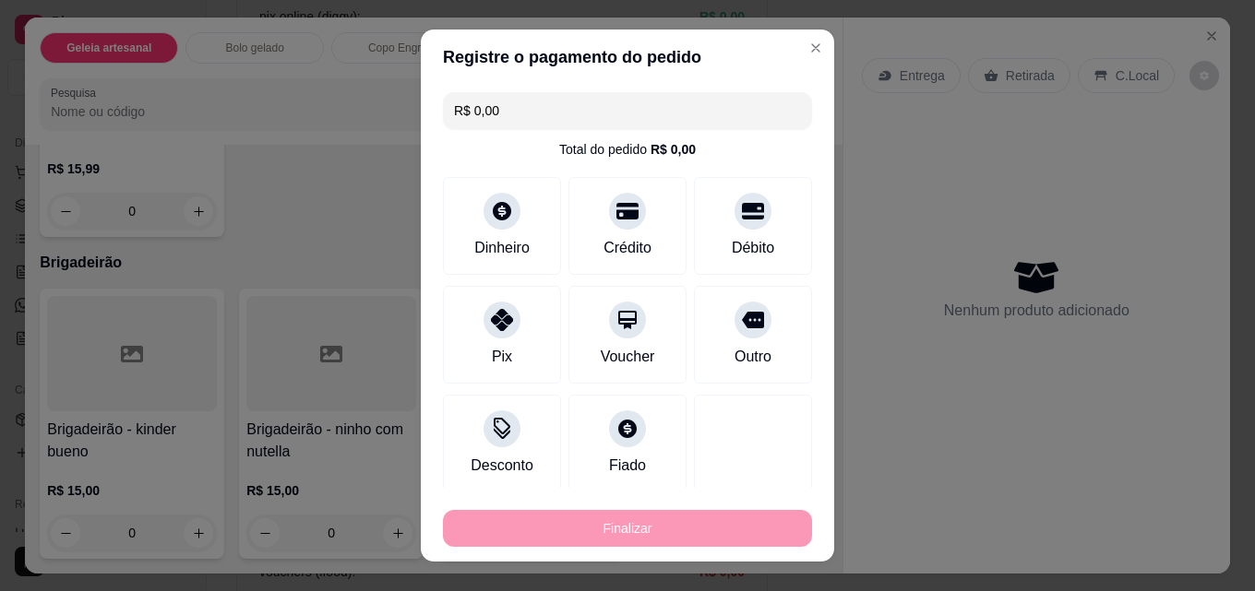
type input "-R$ 15,99"
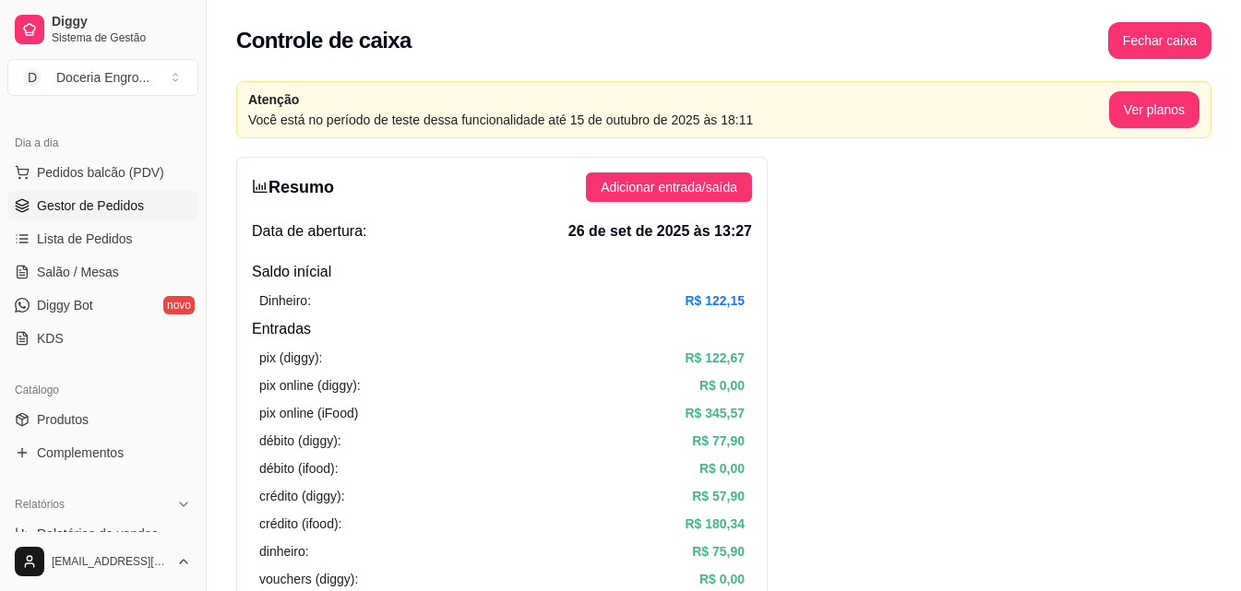
click at [123, 203] on span "Gestor de Pedidos" at bounding box center [90, 206] width 107 height 18
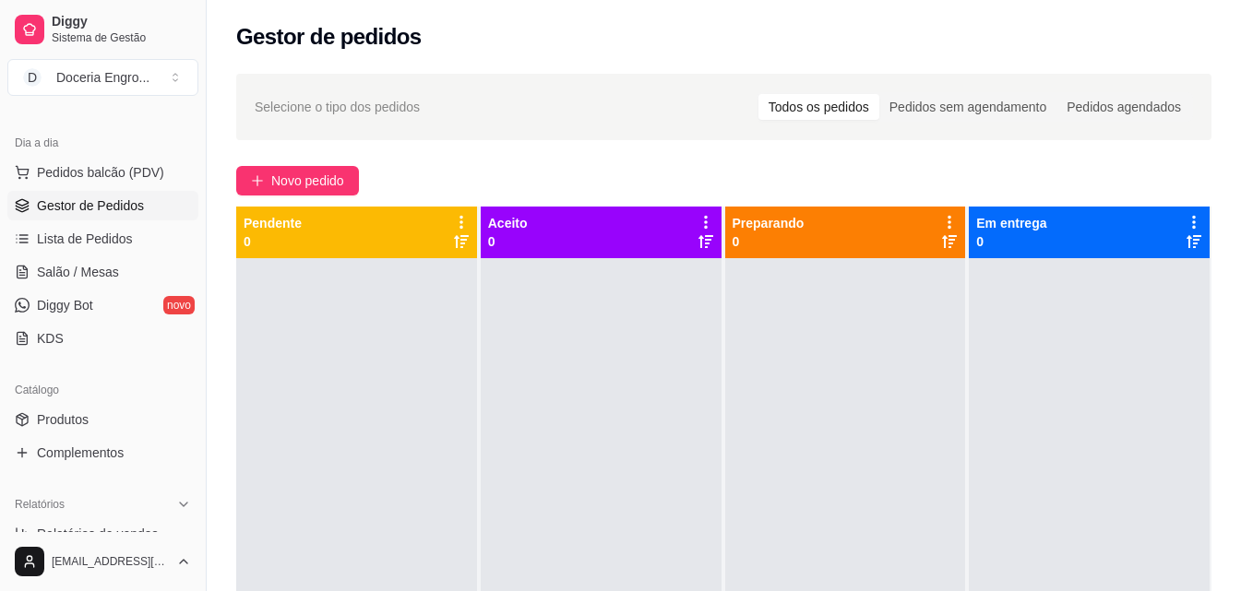
scroll to position [52, 0]
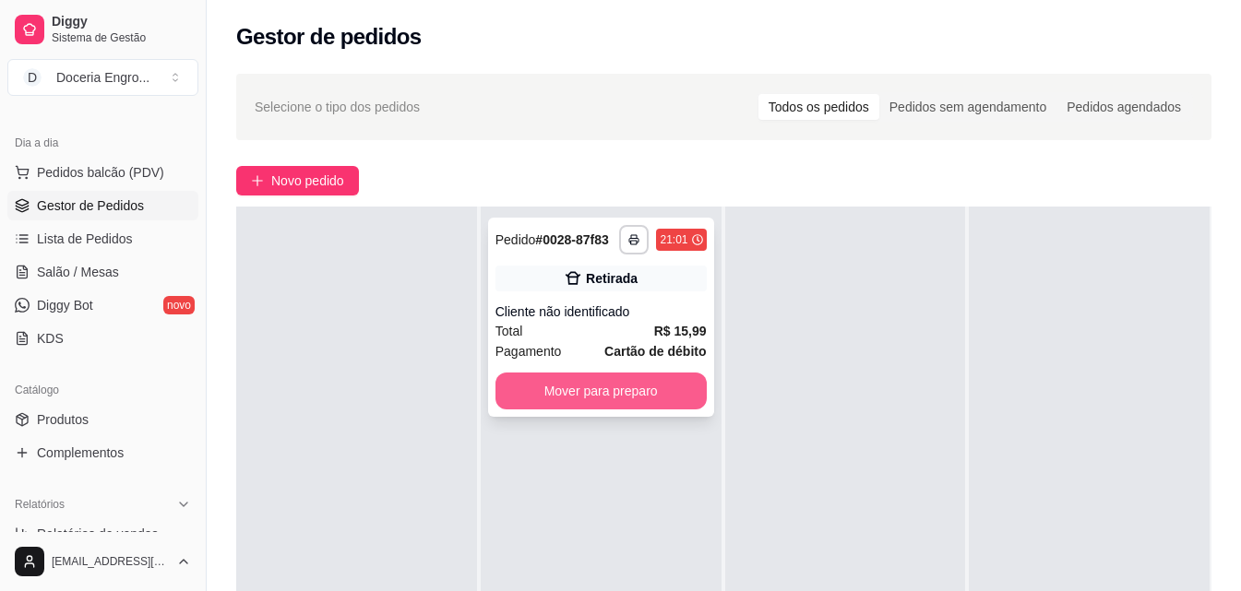
click at [618, 378] on button "Mover para preparo" at bounding box center [600, 391] width 211 height 37
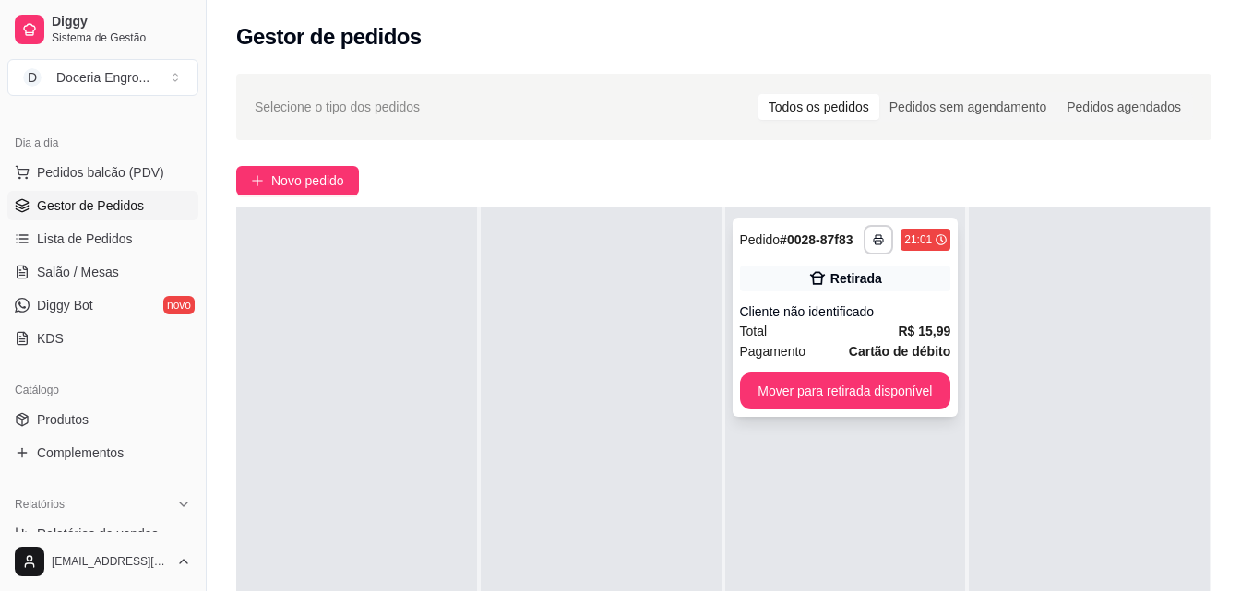
click at [805, 362] on div "**********" at bounding box center [846, 317] width 226 height 199
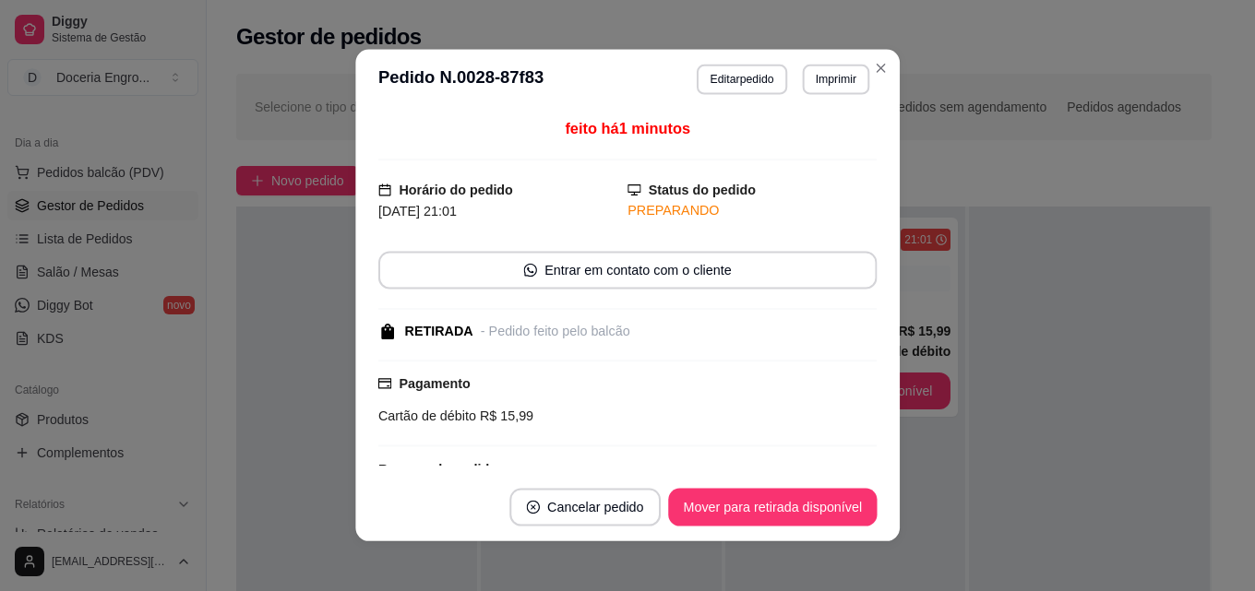
click at [811, 388] on div "Pagamento Cartão de débito R$ 15,99" at bounding box center [627, 400] width 499 height 53
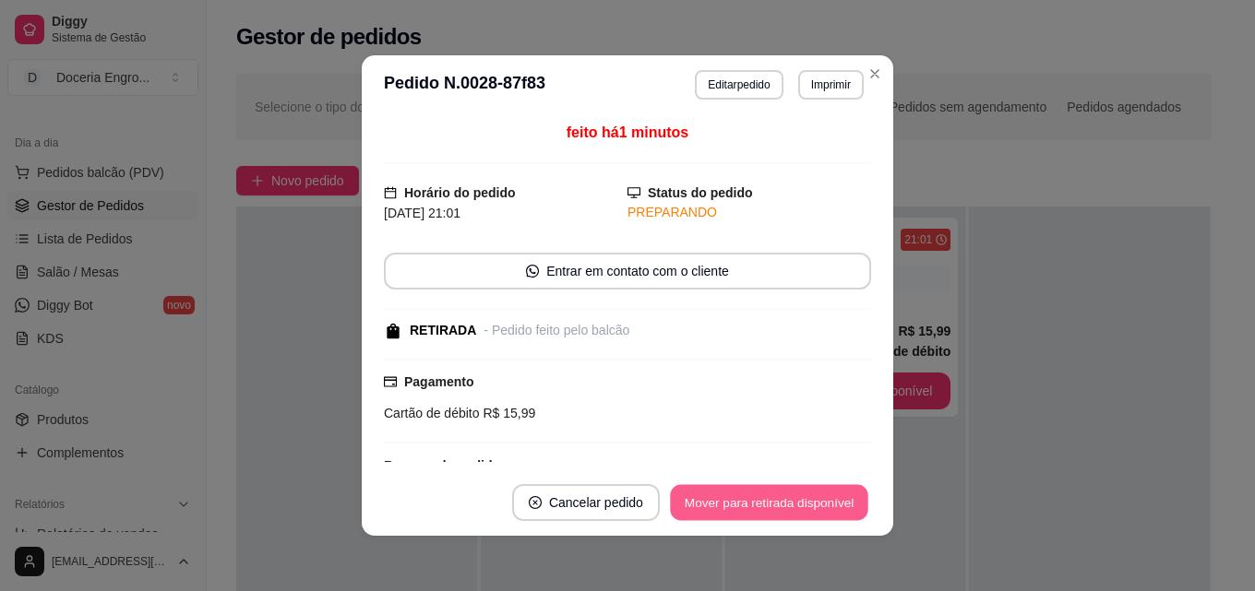
click at [799, 495] on button "Mover para retirada disponível" at bounding box center [768, 503] width 197 height 36
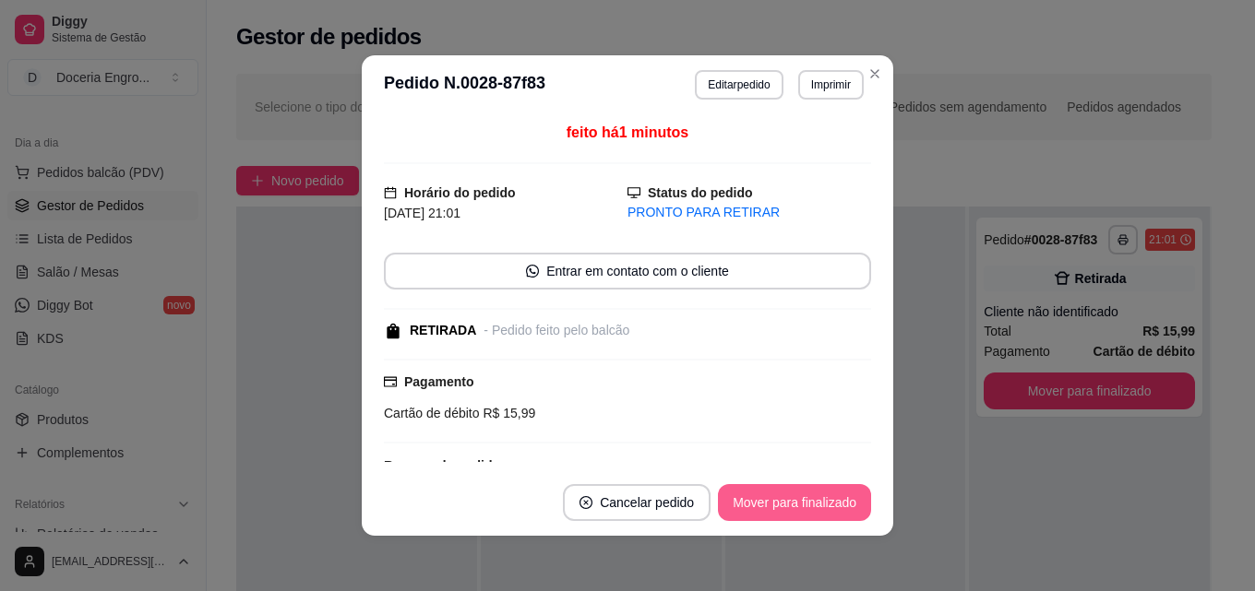
click at [803, 506] on button "Mover para finalizado" at bounding box center [794, 502] width 153 height 37
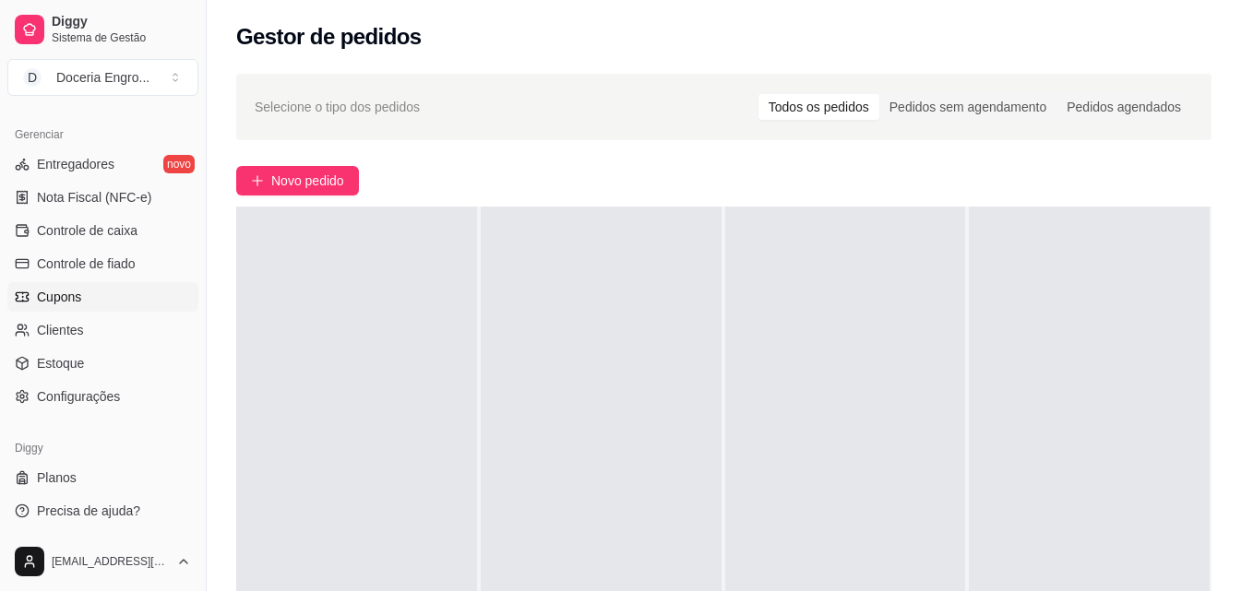
scroll to position [736, 0]
click at [126, 233] on span "Controle de caixa" at bounding box center [87, 230] width 101 height 18
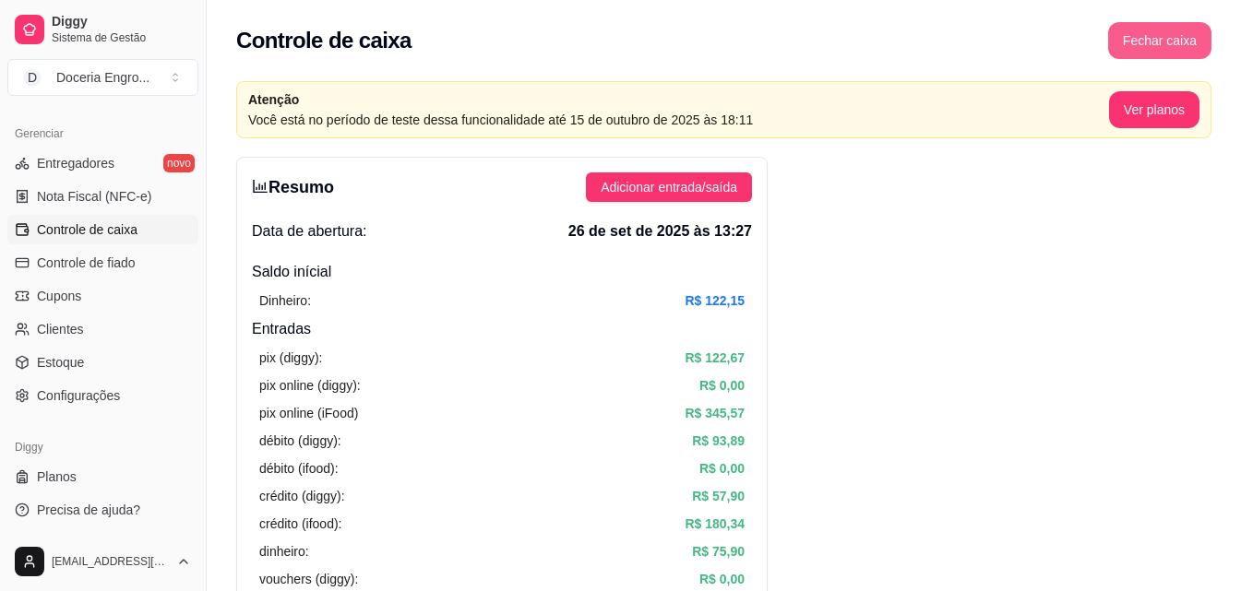
click at [1150, 33] on button "Fechar caixa" at bounding box center [1159, 40] width 103 height 37
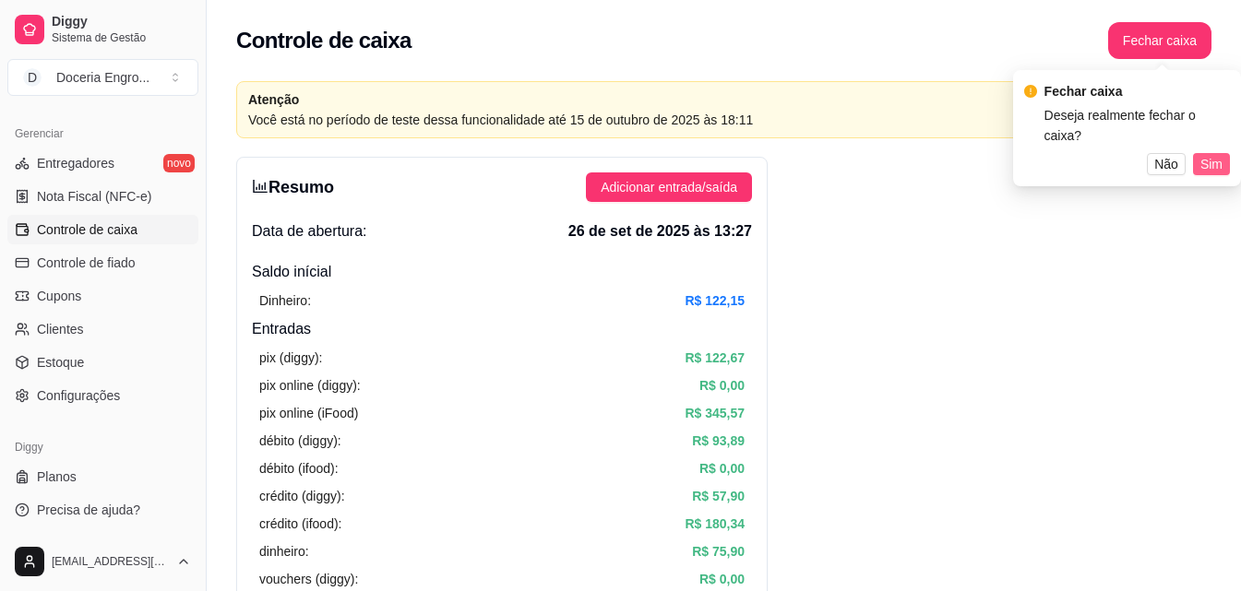
click at [1215, 154] on span "Sim" at bounding box center [1211, 164] width 22 height 20
